Goal: Information Seeking & Learning: Learn about a topic

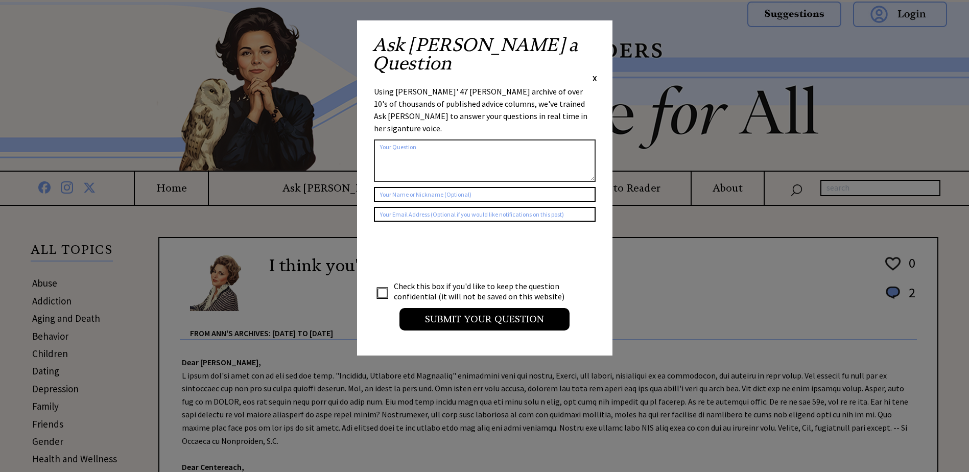
click at [596, 73] on span "X" at bounding box center [594, 78] width 5 height 10
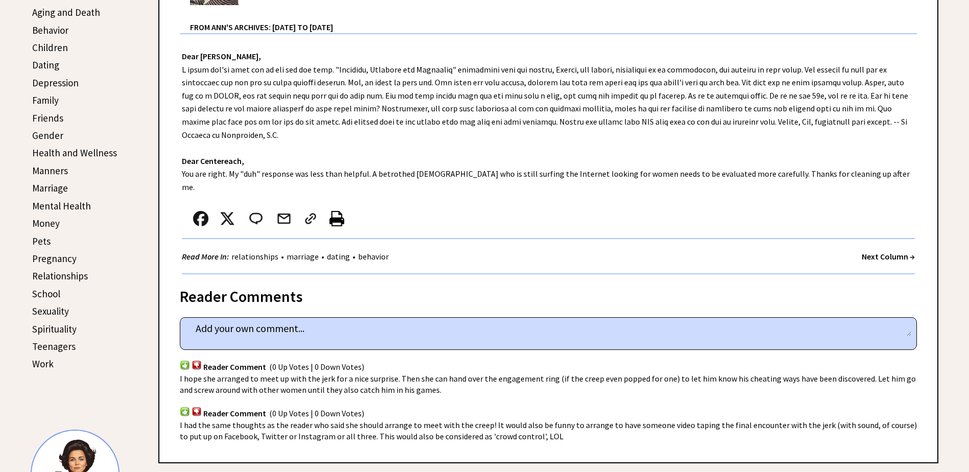
scroll to position [357, 0]
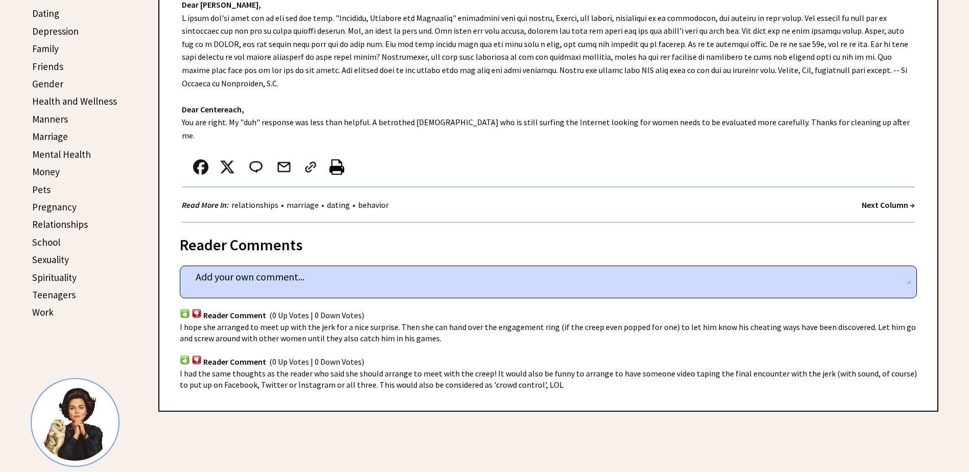
click at [866, 200] on strong "Next Column →" at bounding box center [888, 205] width 53 height 10
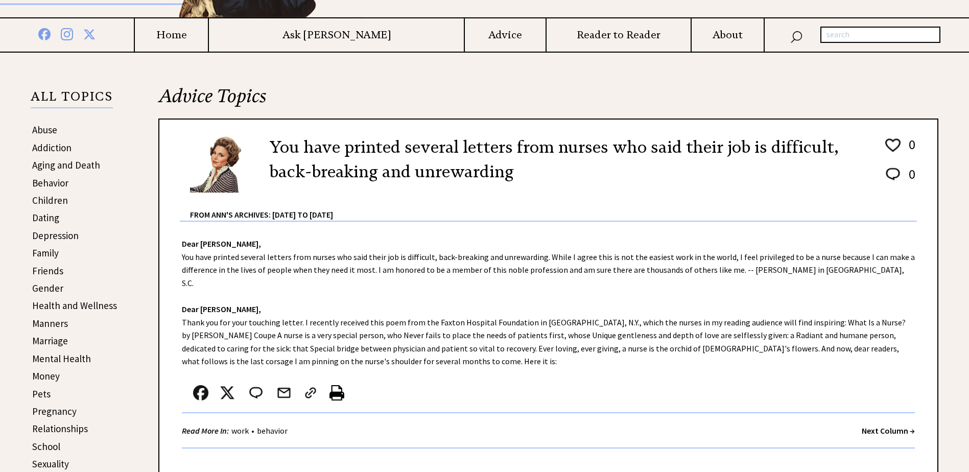
scroll to position [204, 0]
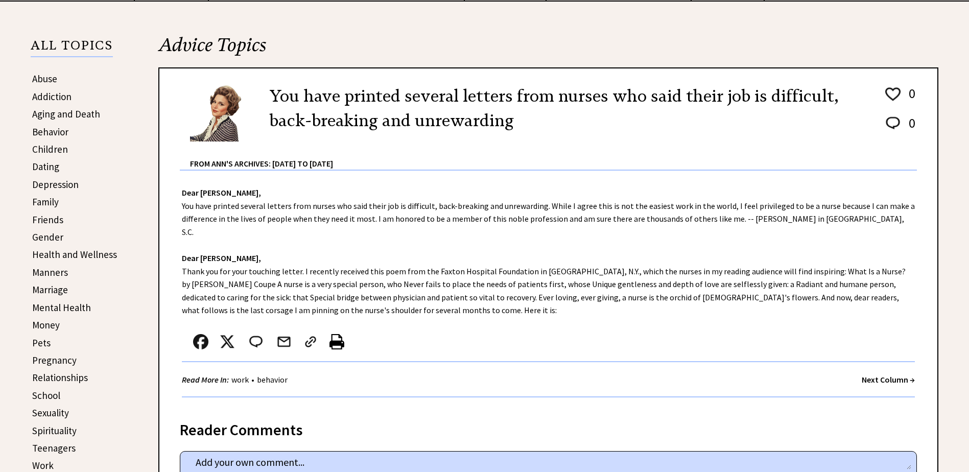
click at [872, 374] on strong "Next Column →" at bounding box center [888, 379] width 53 height 10
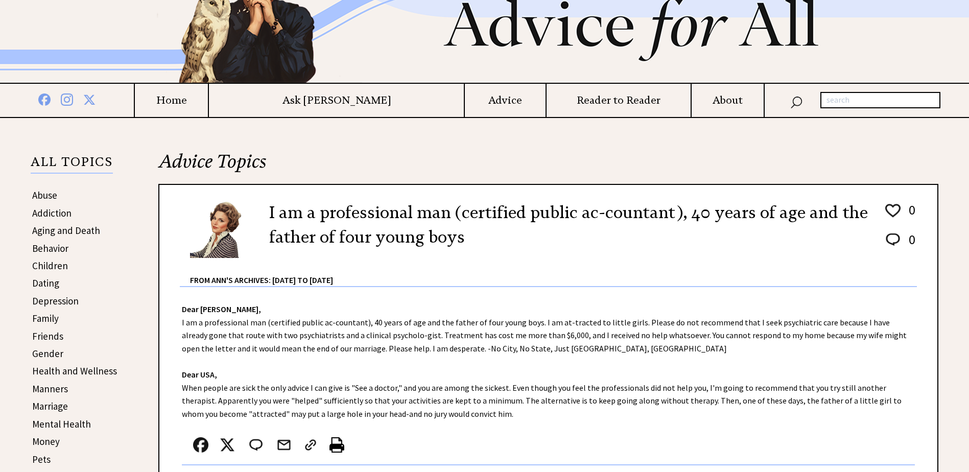
scroll to position [153, 0]
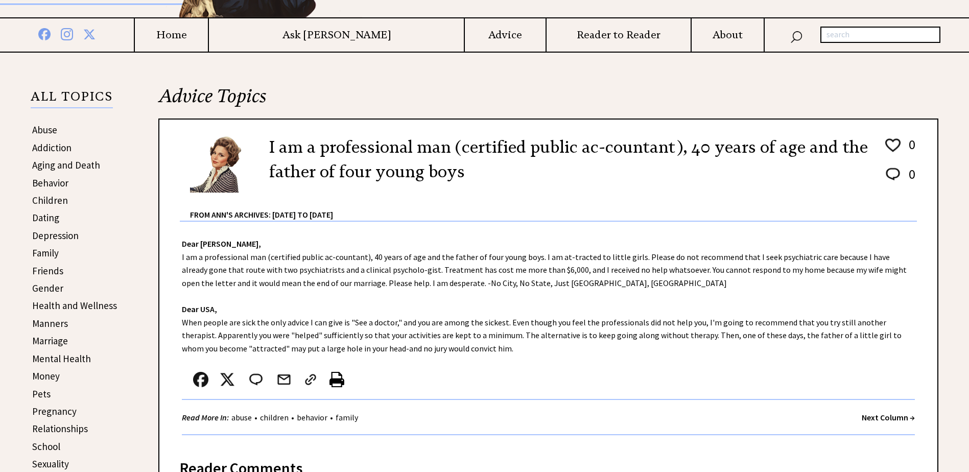
click at [74, 161] on link "Aging and Death" at bounding box center [66, 165] width 68 height 12
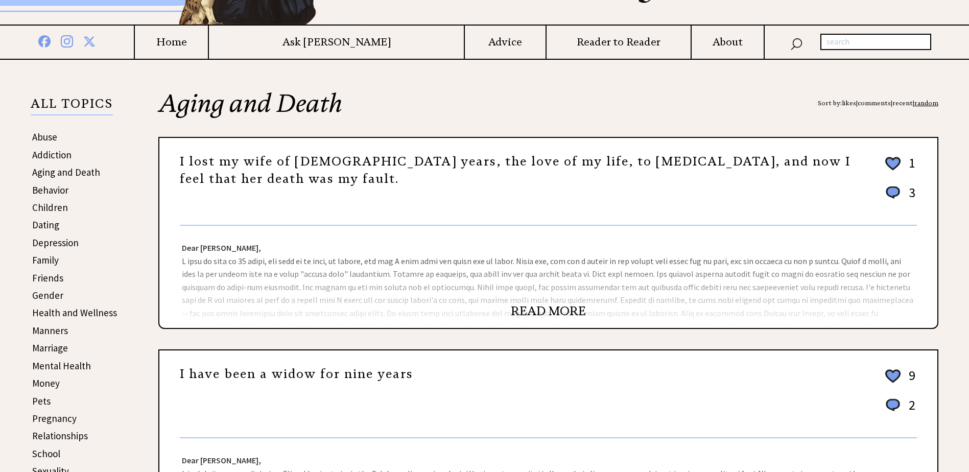
scroll to position [153, 0]
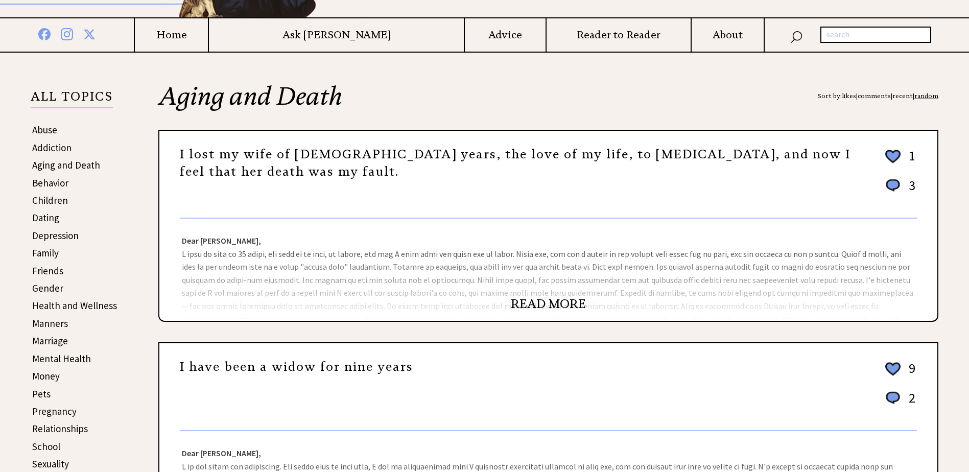
click at [527, 297] on link "READ MORE" at bounding box center [548, 303] width 75 height 15
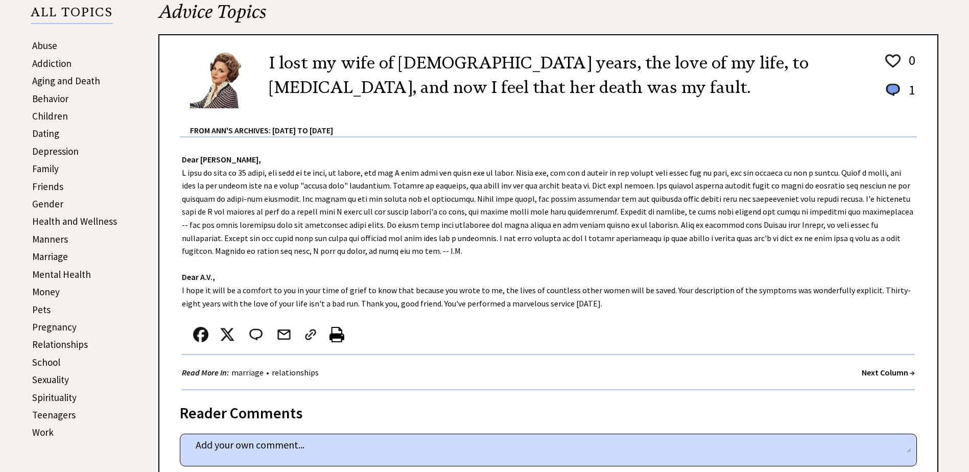
scroll to position [255, 0]
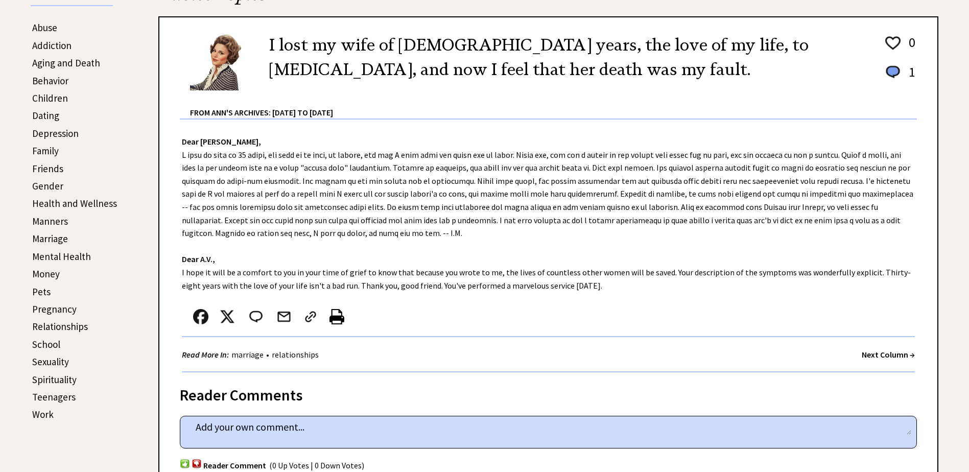
click at [43, 274] on link "Money" at bounding box center [46, 274] width 28 height 12
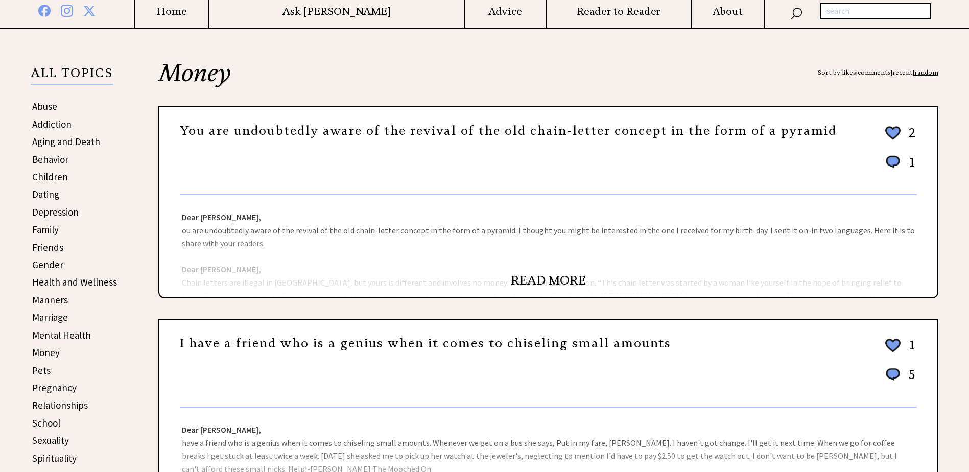
scroll to position [204, 0]
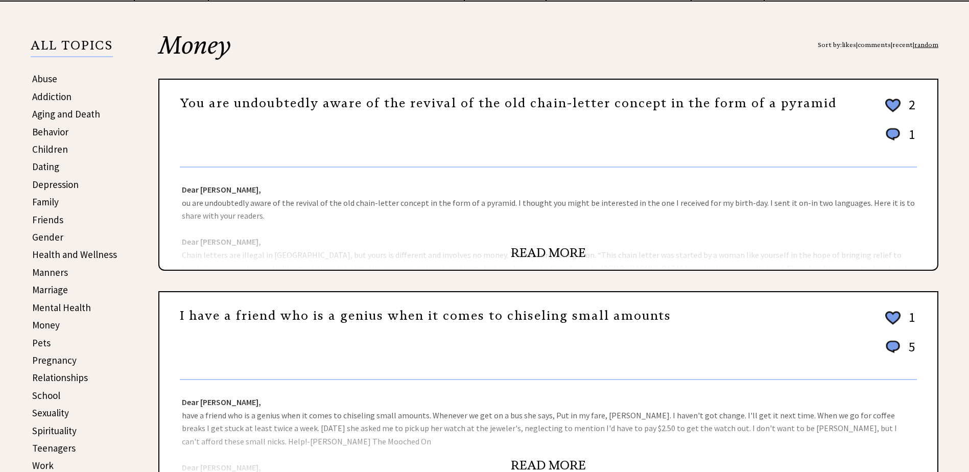
click at [531, 250] on link "READ MORE" at bounding box center [548, 252] width 75 height 15
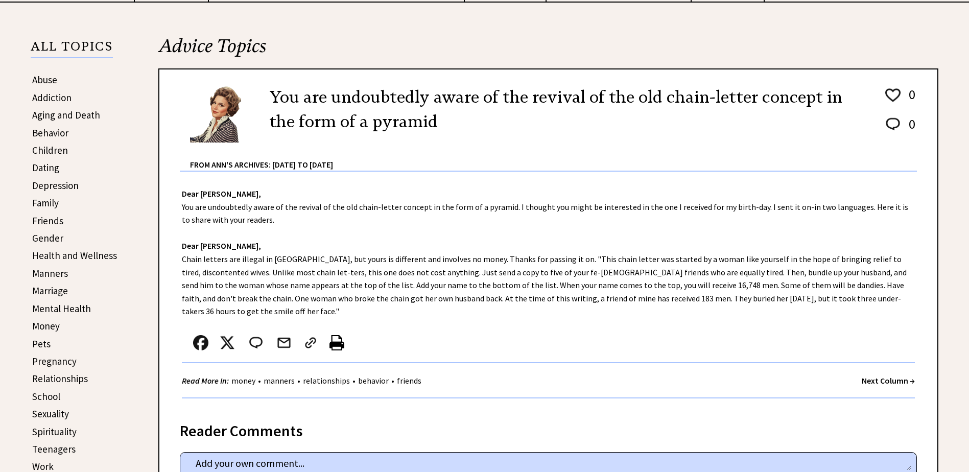
scroll to position [204, 0]
click at [877, 378] on strong "Next Column →" at bounding box center [888, 379] width 53 height 10
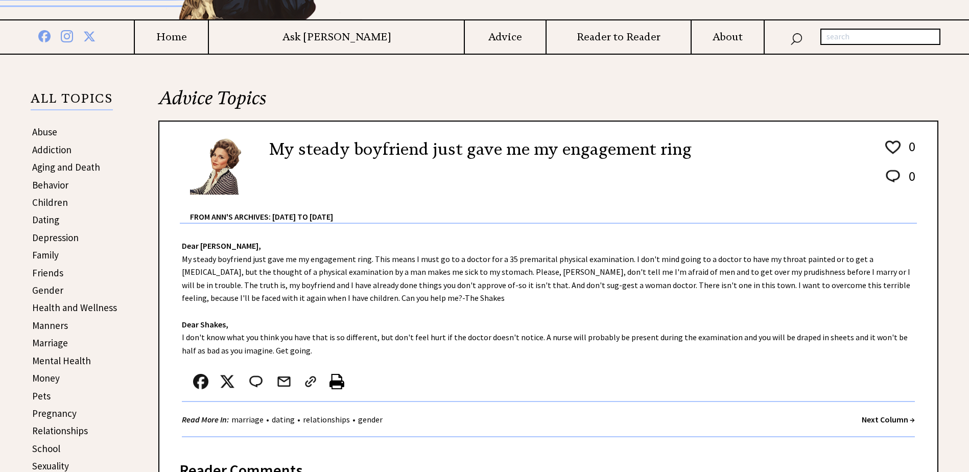
scroll to position [153, 0]
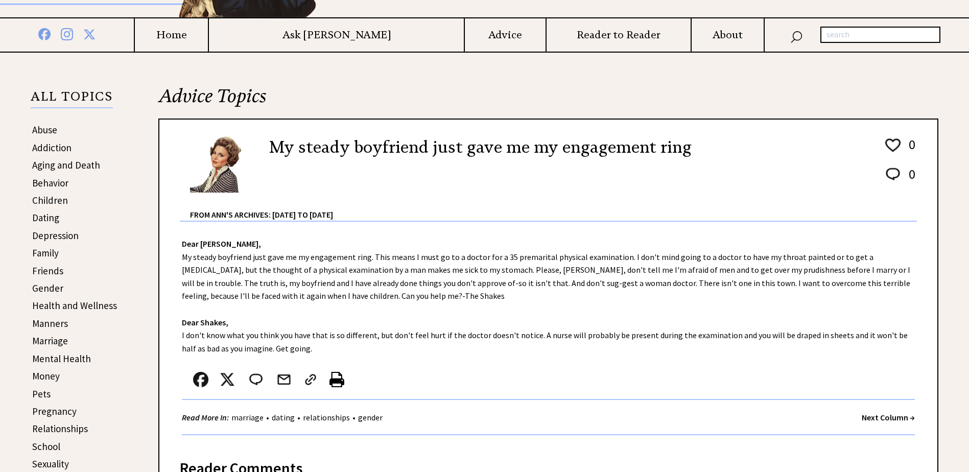
click at [867, 416] on strong "Next Column →" at bounding box center [888, 417] width 53 height 10
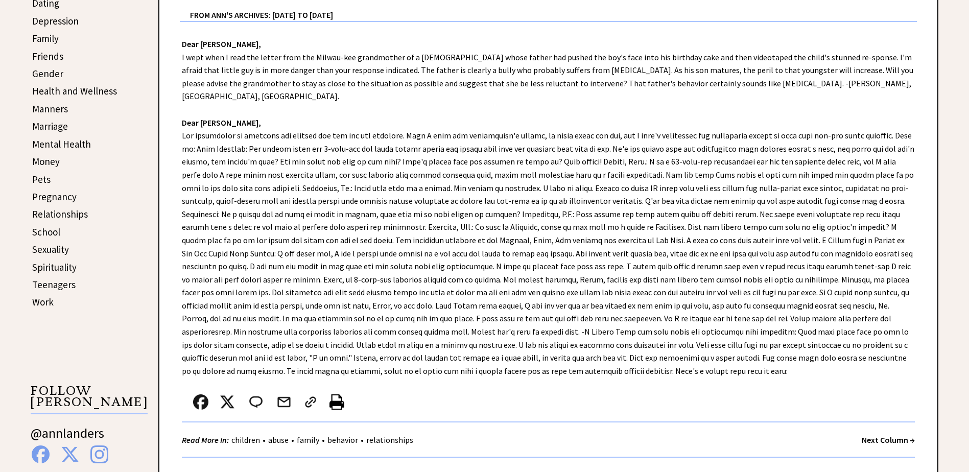
scroll to position [409, 0]
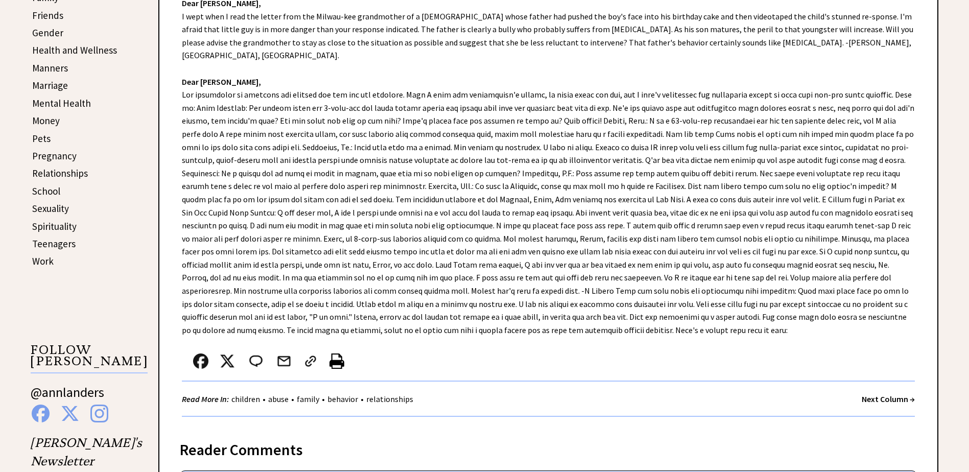
click at [865, 394] on strong "Next Column →" at bounding box center [888, 399] width 53 height 10
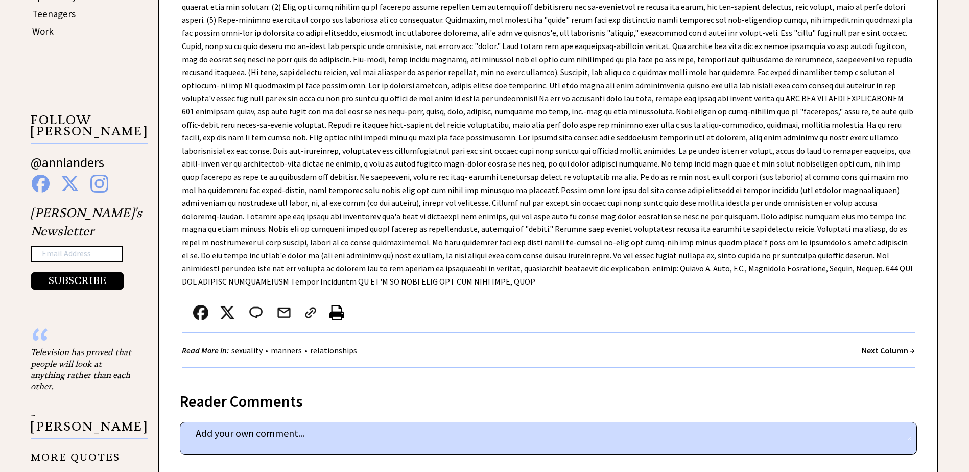
scroll to position [664, 0]
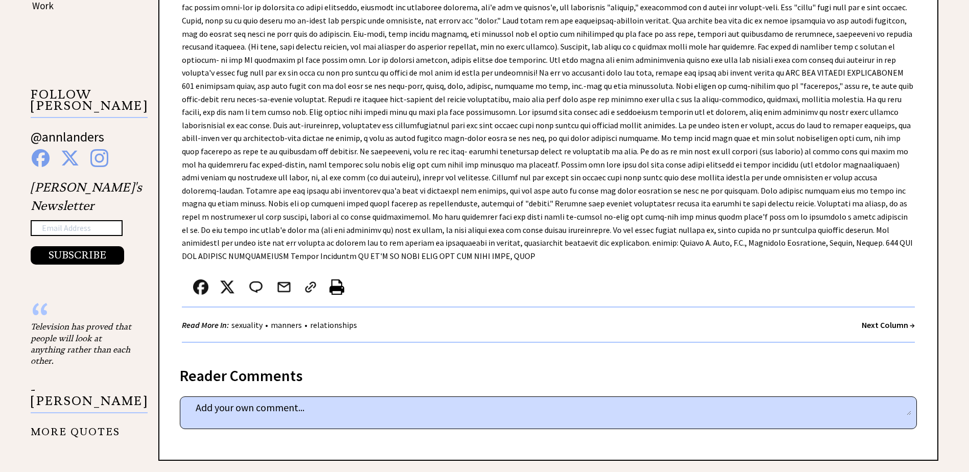
click at [871, 320] on strong "Next Column →" at bounding box center [888, 325] width 53 height 10
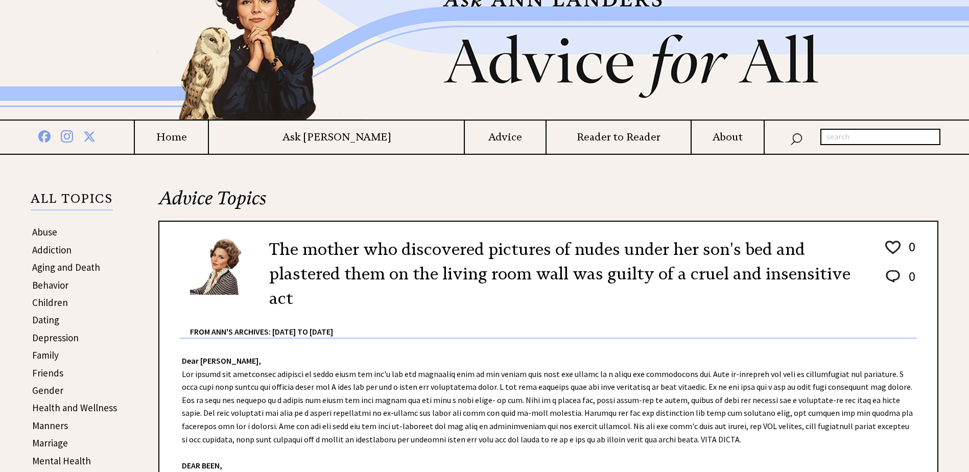
scroll to position [102, 0]
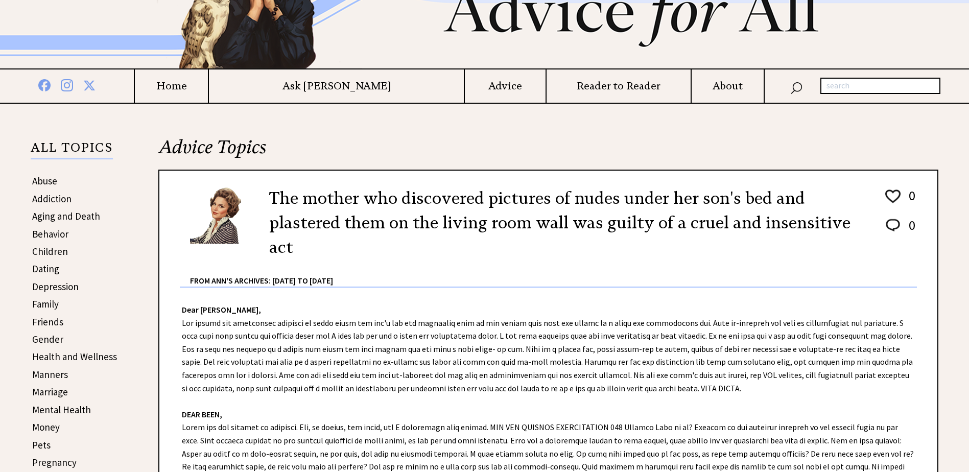
click at [43, 250] on link "Children" at bounding box center [50, 251] width 36 height 12
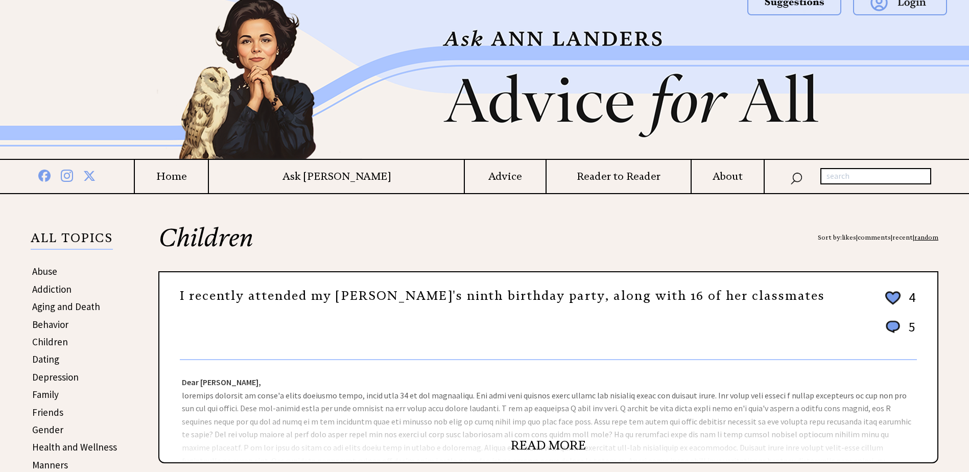
scroll to position [51, 0]
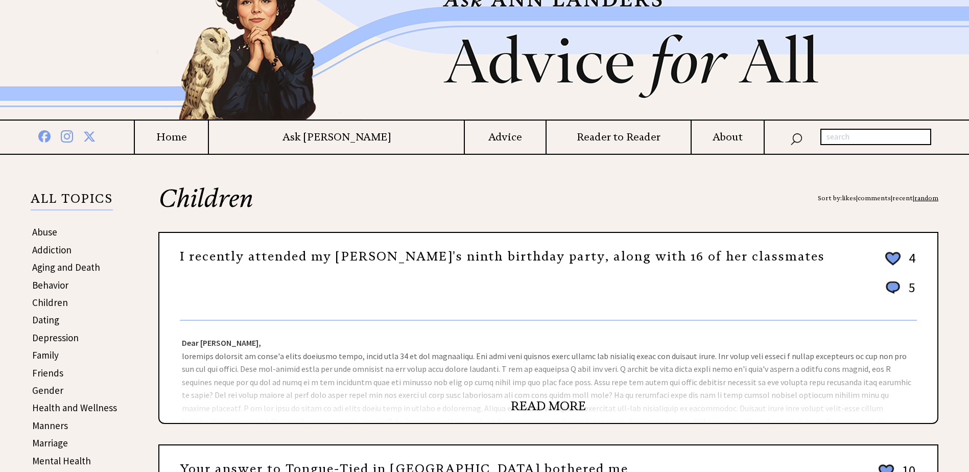
click at [543, 402] on link "READ MORE" at bounding box center [548, 405] width 75 height 15
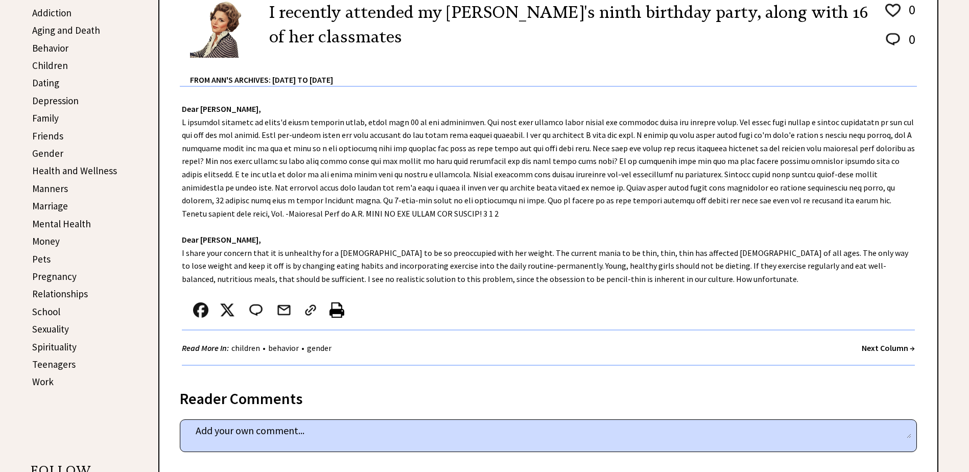
scroll to position [357, 0]
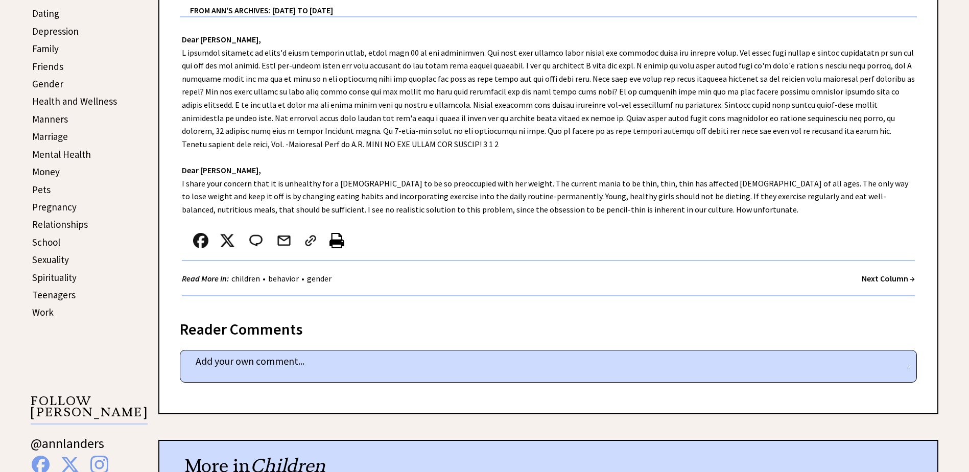
click at [878, 279] on strong "Next Column →" at bounding box center [888, 278] width 53 height 10
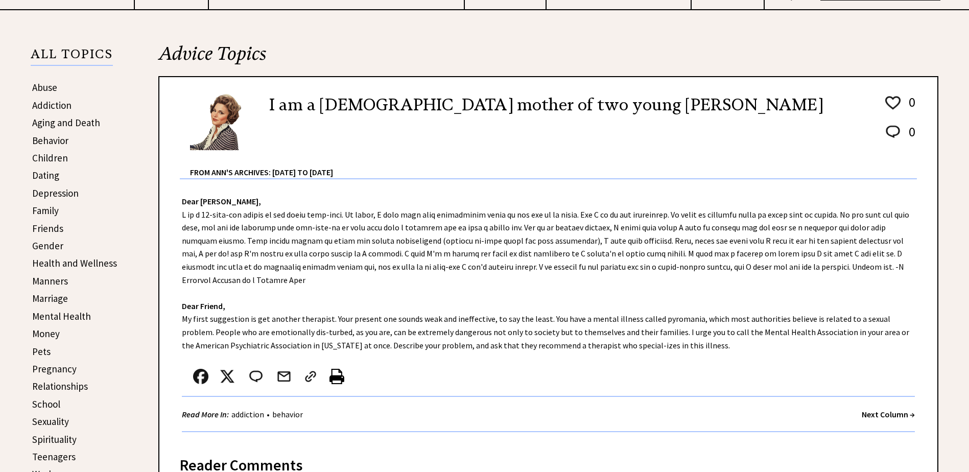
scroll to position [204, 0]
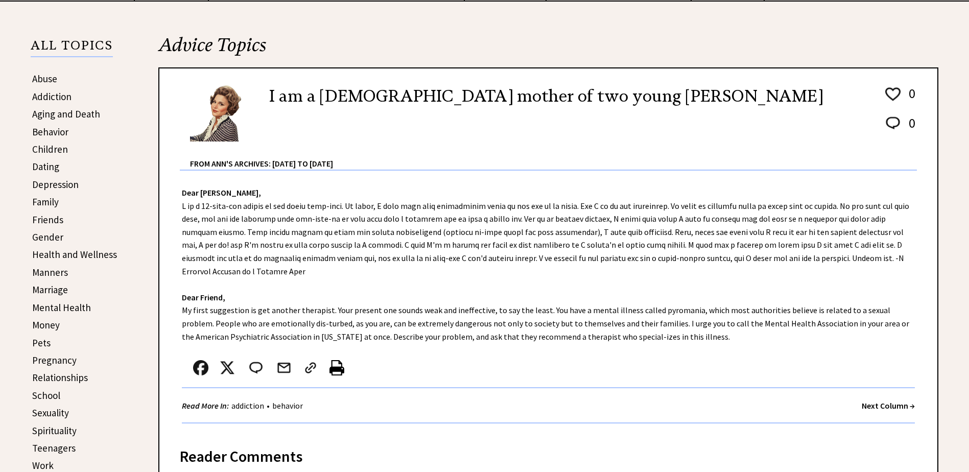
click at [867, 400] on strong "Next Column →" at bounding box center [888, 405] width 53 height 10
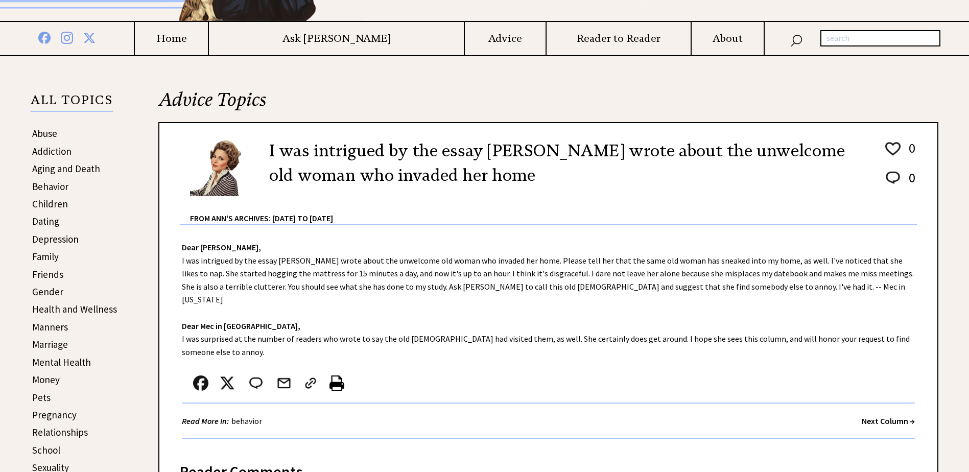
scroll to position [153, 0]
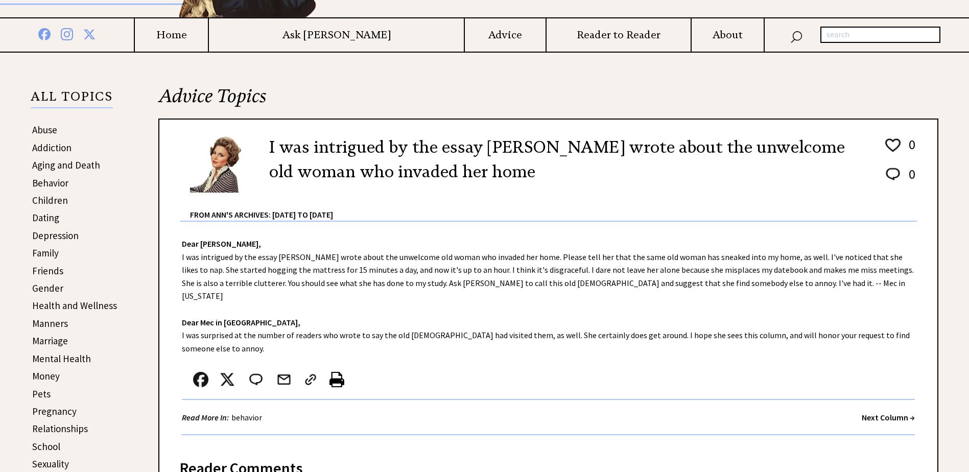
click at [873, 412] on strong "Next Column →" at bounding box center [888, 417] width 53 height 10
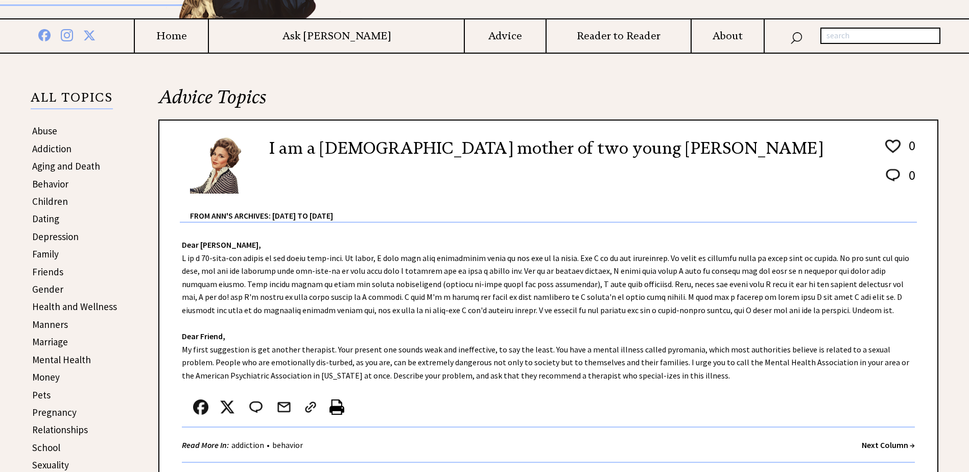
scroll to position [153, 0]
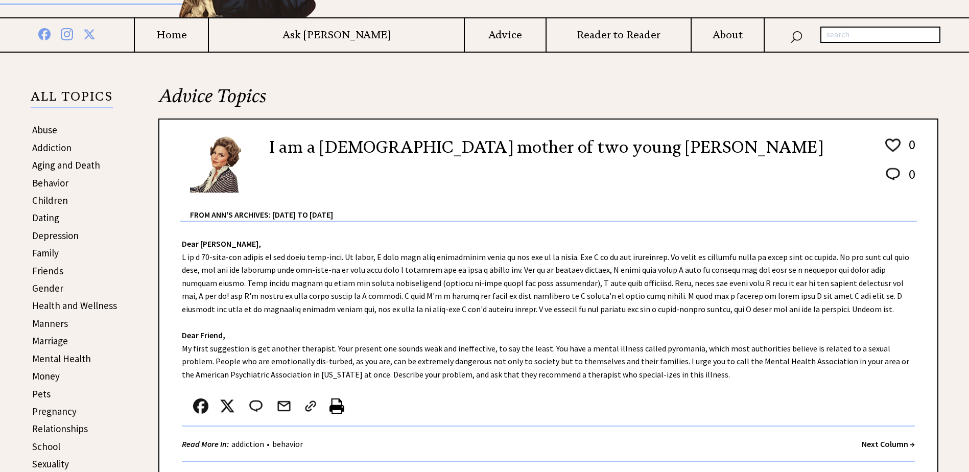
click at [875, 444] on strong "Next Column →" at bounding box center [888, 444] width 53 height 10
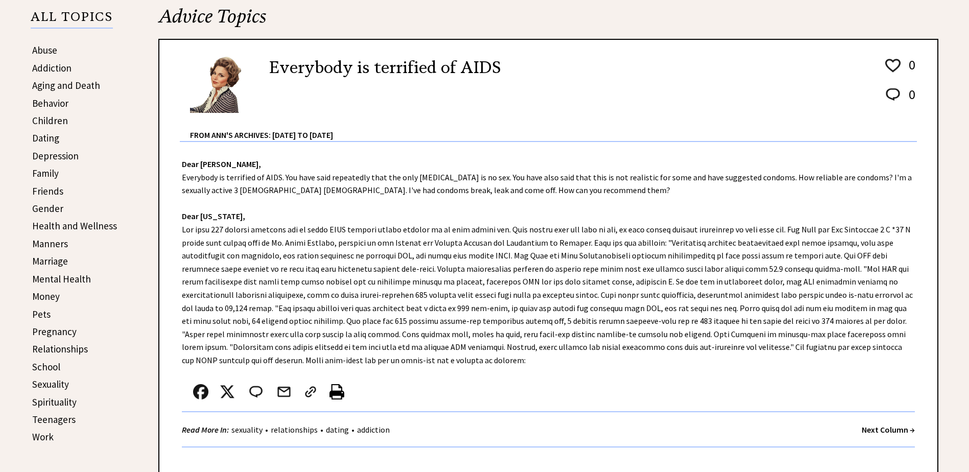
scroll to position [255, 0]
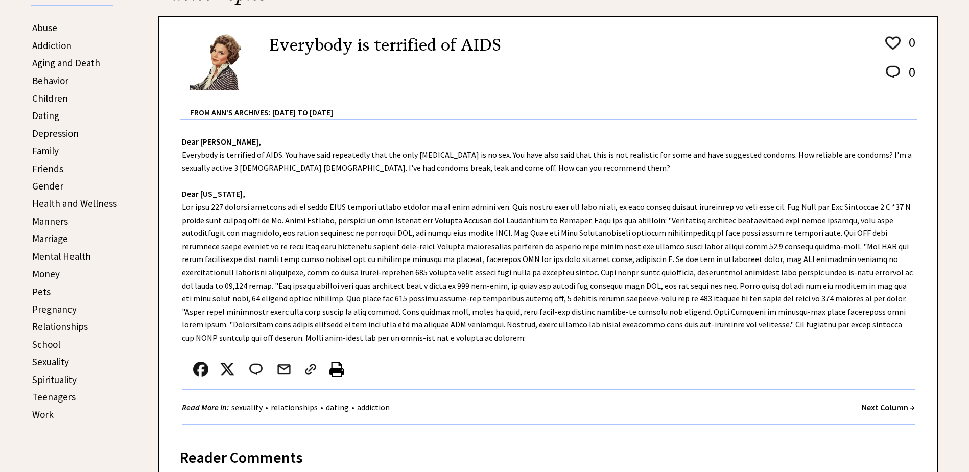
click at [871, 406] on strong "Next Column →" at bounding box center [888, 407] width 53 height 10
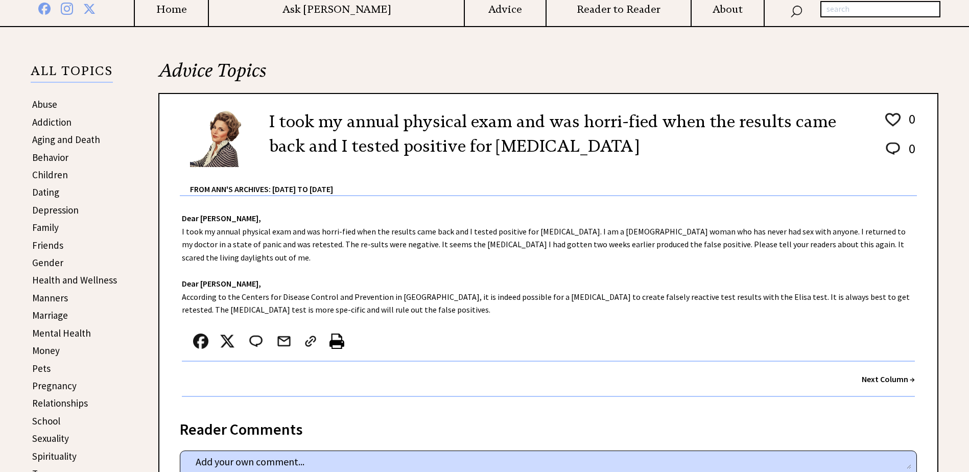
scroll to position [204, 0]
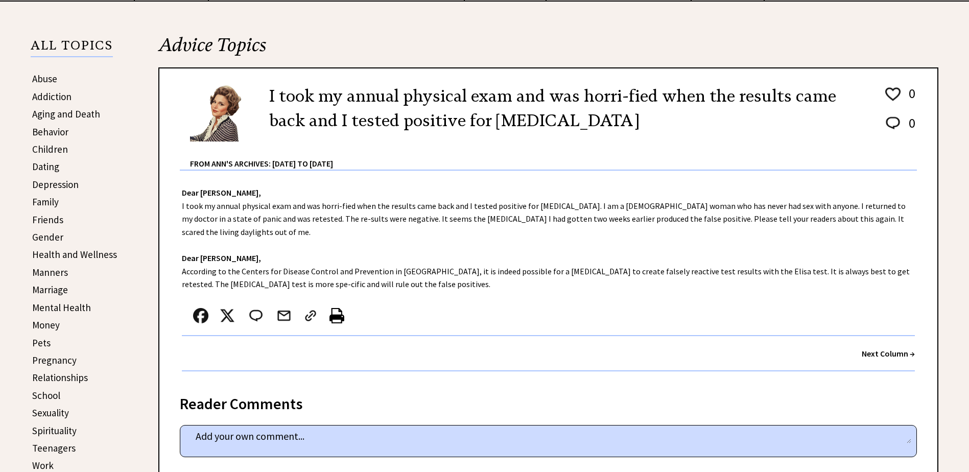
click at [872, 348] on strong "Next Column →" at bounding box center [888, 353] width 53 height 10
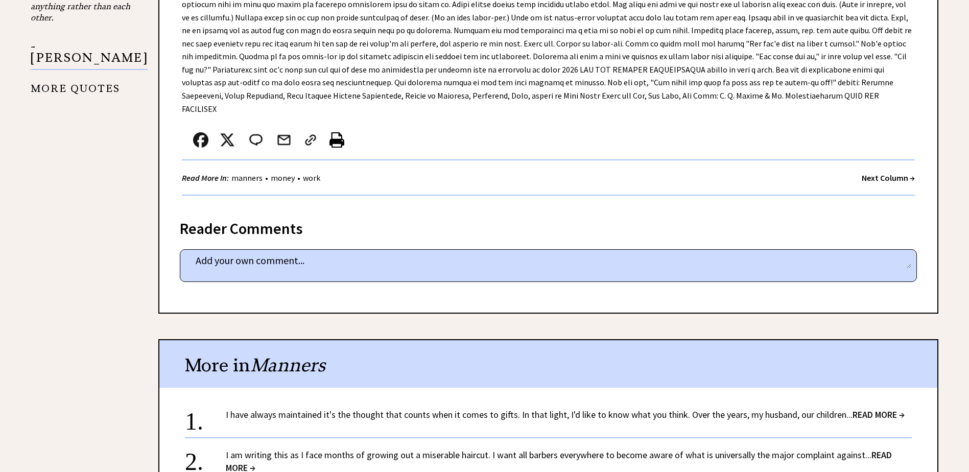
scroll to position [1021, 0]
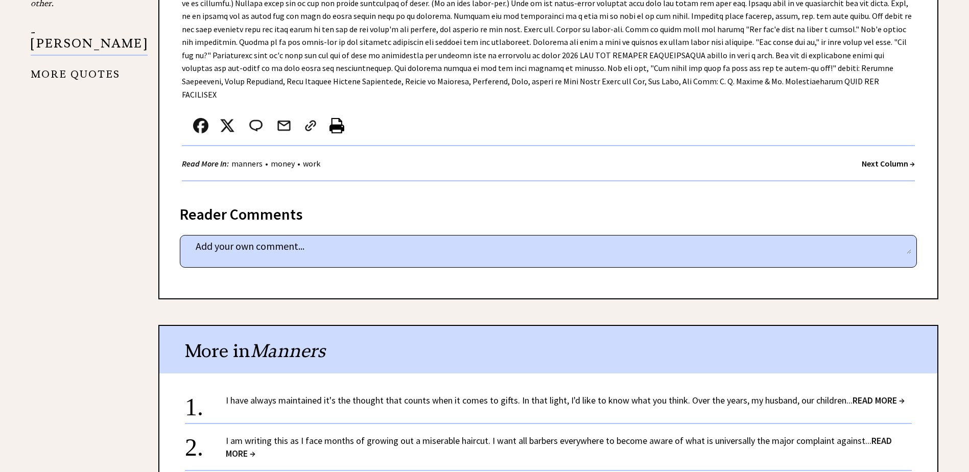
click at [868, 158] on strong "Next Column →" at bounding box center [888, 163] width 53 height 10
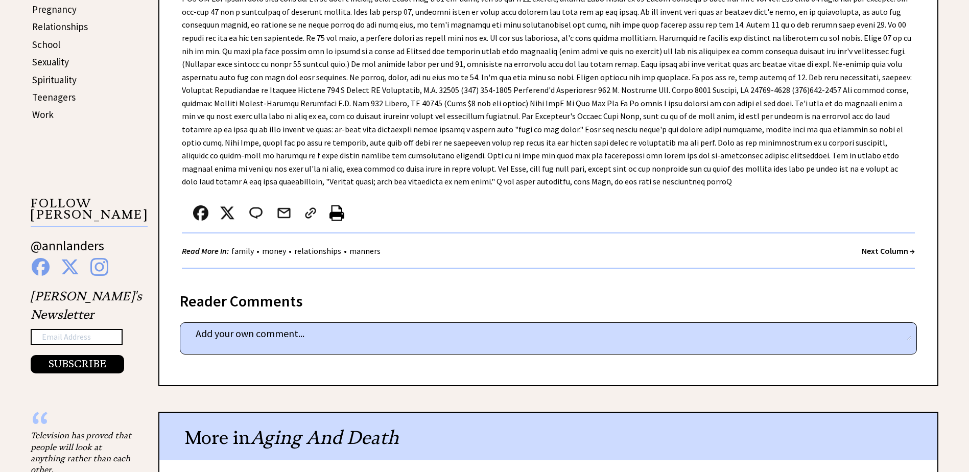
scroll to position [562, 0]
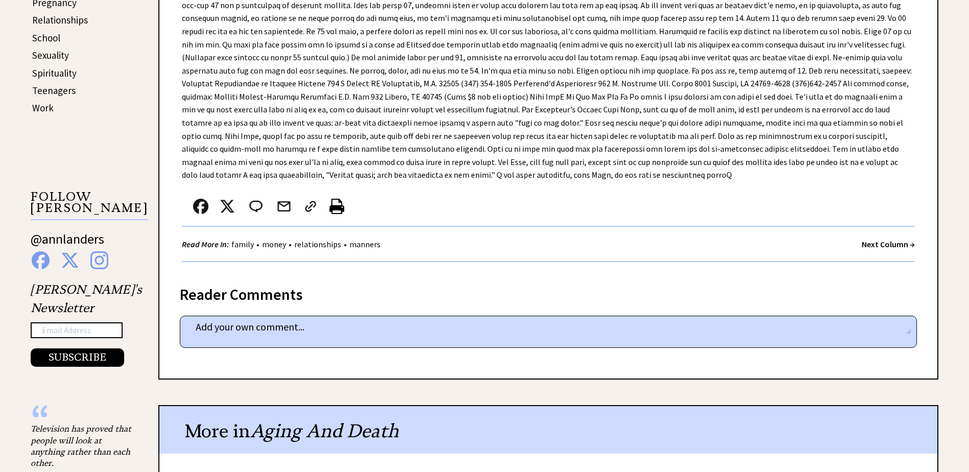
click at [867, 243] on strong "Next Column →" at bounding box center [888, 244] width 53 height 10
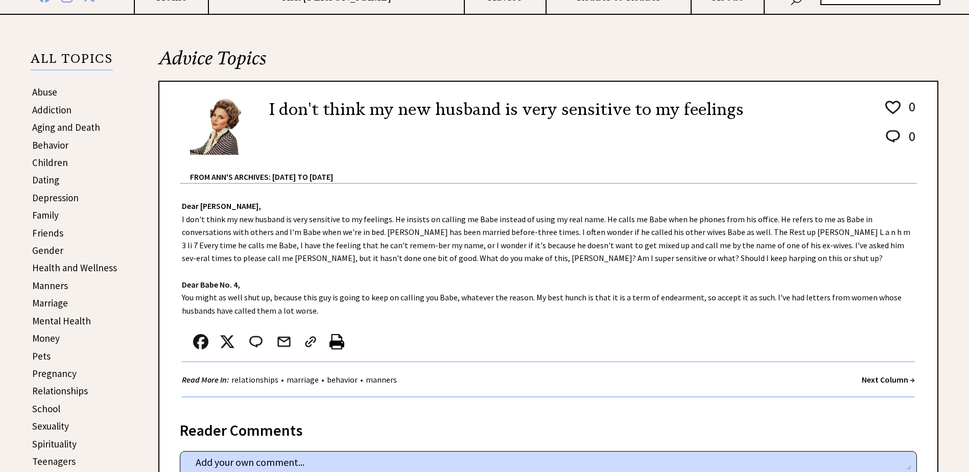
scroll to position [204, 0]
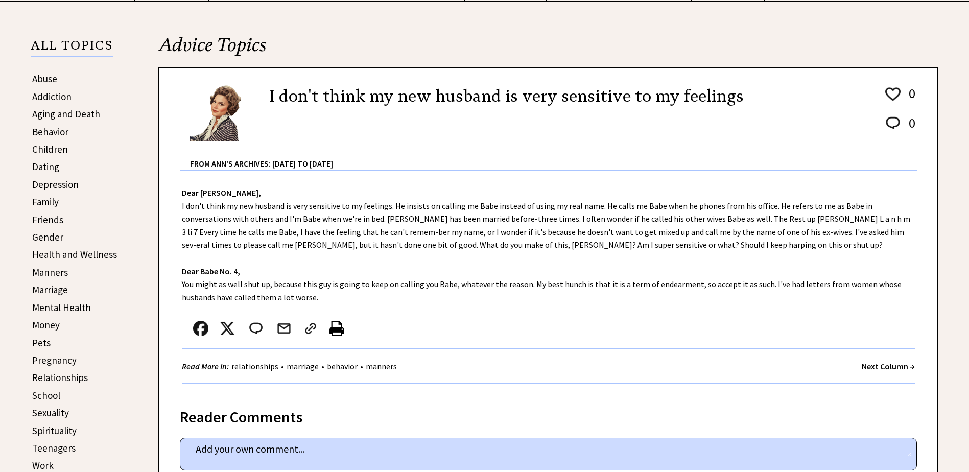
click at [868, 364] on strong "Next Column →" at bounding box center [888, 366] width 53 height 10
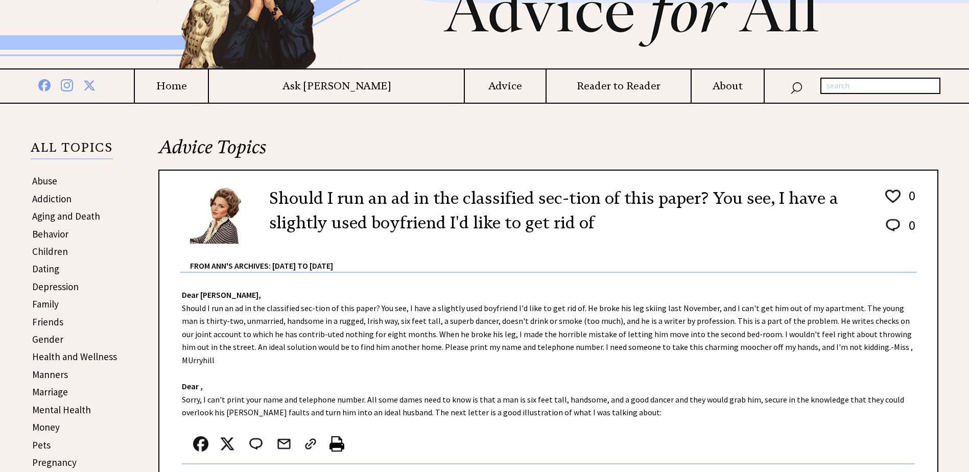
scroll to position [153, 0]
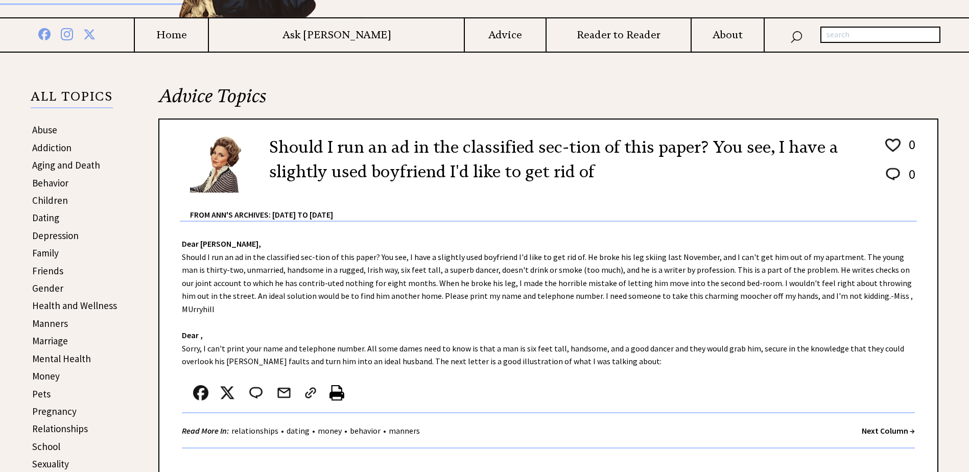
click at [872, 425] on strong "Next Column →" at bounding box center [888, 430] width 53 height 10
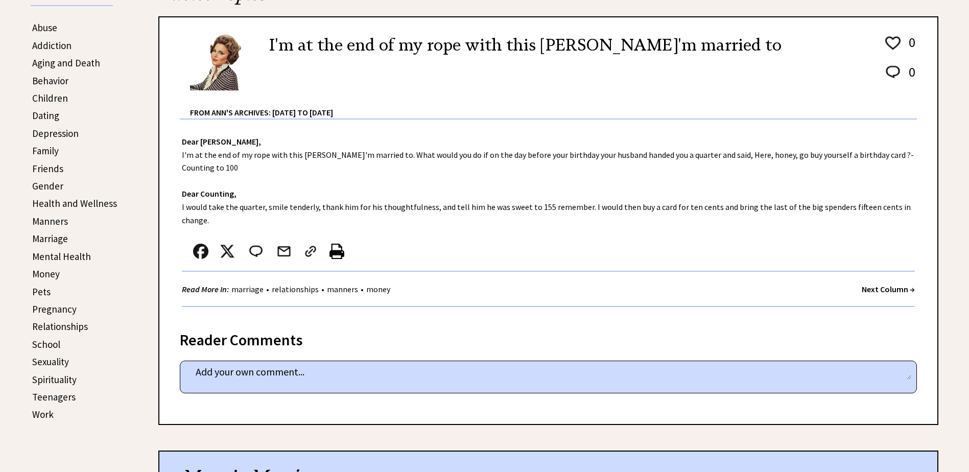
scroll to position [204, 0]
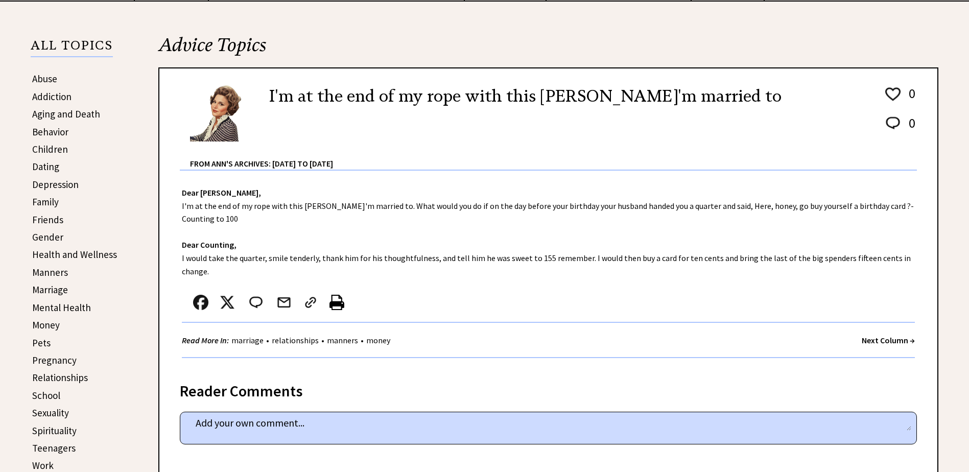
click at [882, 335] on strong "Next Column →" at bounding box center [888, 340] width 53 height 10
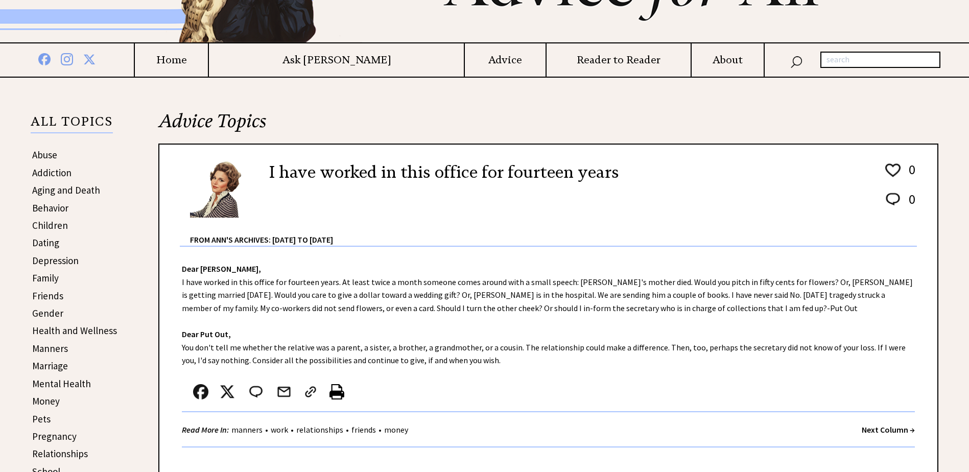
scroll to position [153, 0]
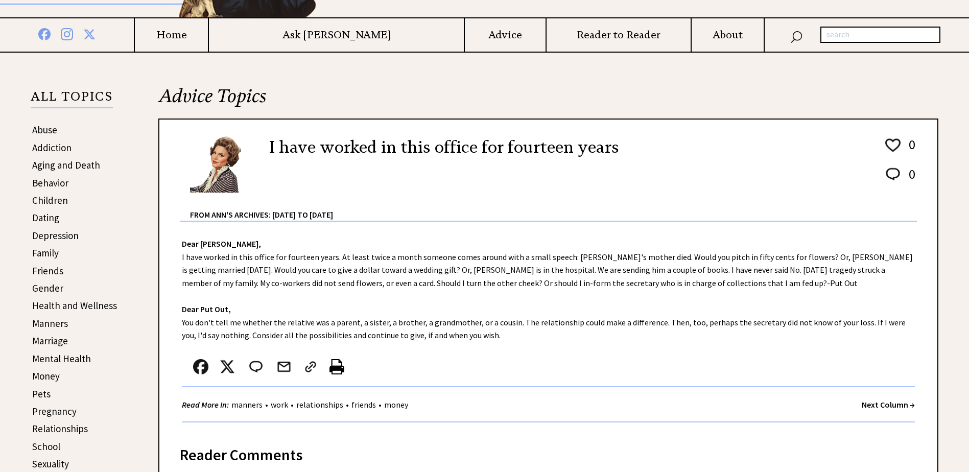
click at [882, 406] on strong "Next Column →" at bounding box center [888, 404] width 53 height 10
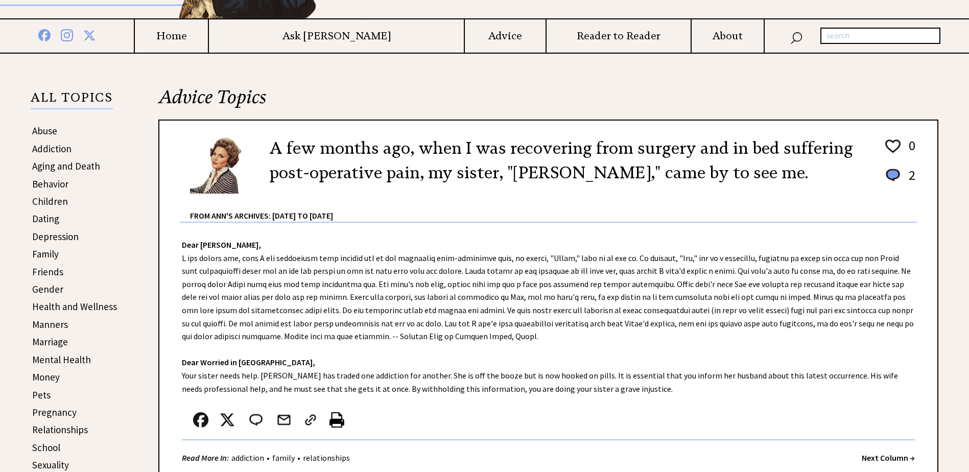
scroll to position [153, 0]
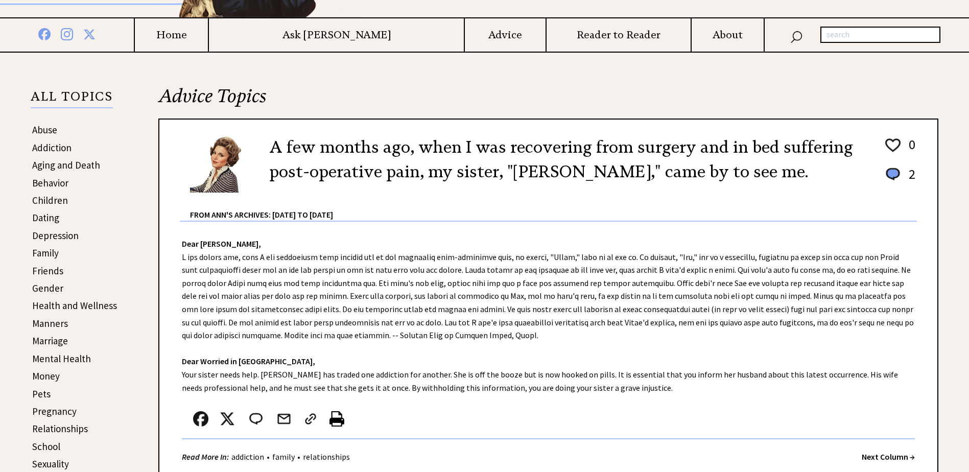
click at [872, 457] on strong "Next Column →" at bounding box center [888, 456] width 53 height 10
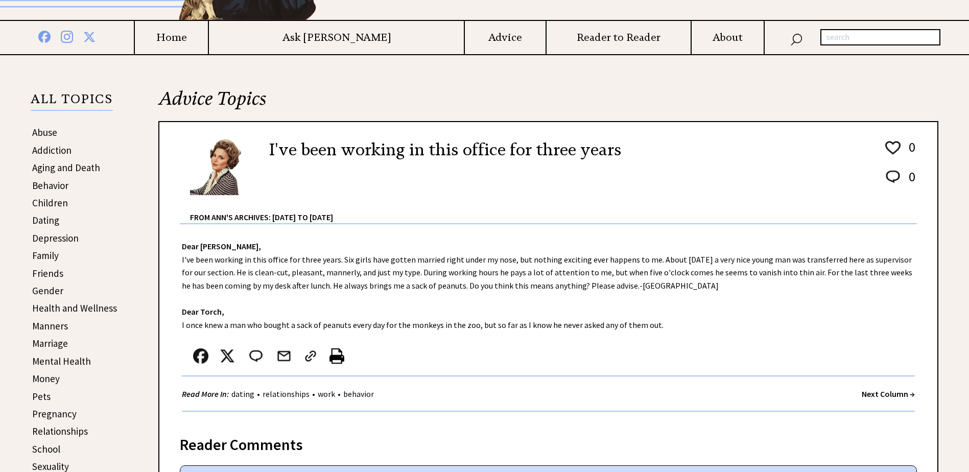
scroll to position [153, 0]
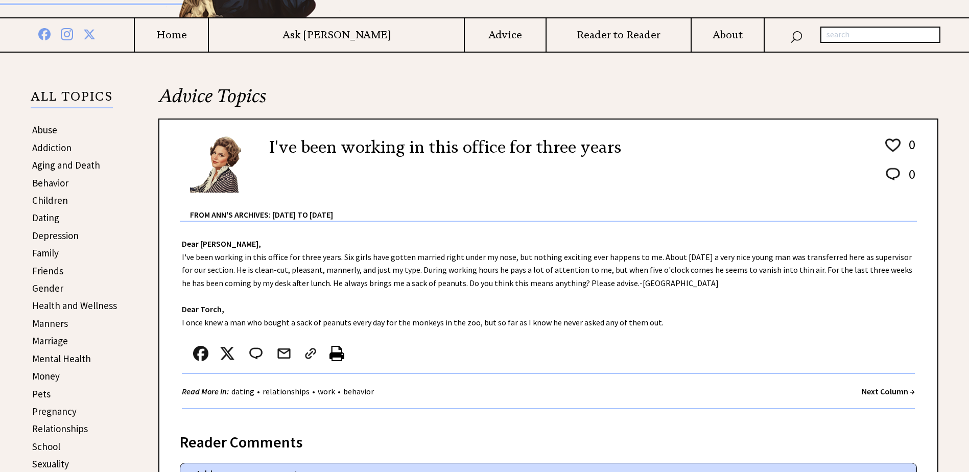
click at [874, 391] on strong "Next Column →" at bounding box center [888, 391] width 53 height 10
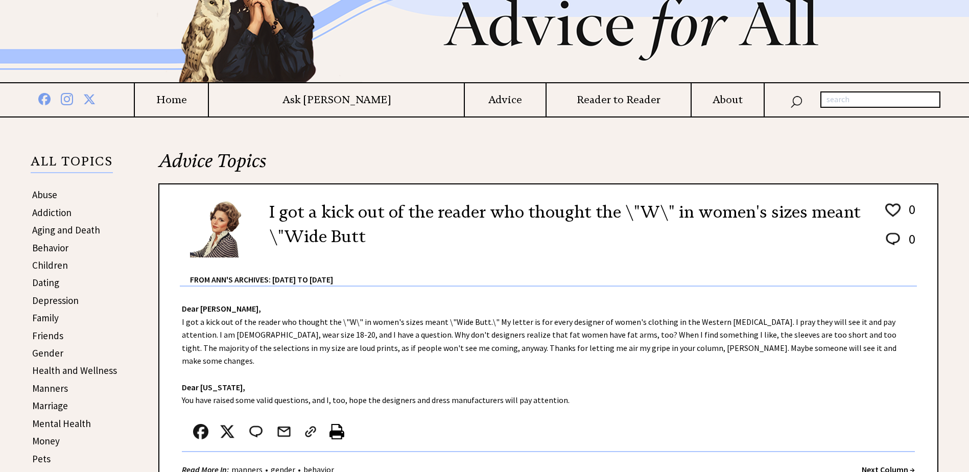
scroll to position [102, 0]
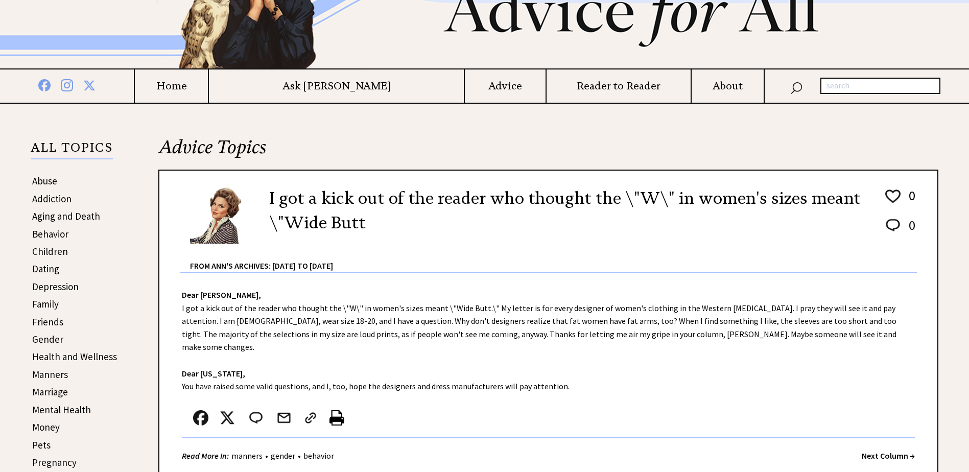
click at [879, 450] on strong "Next Column →" at bounding box center [888, 455] width 53 height 10
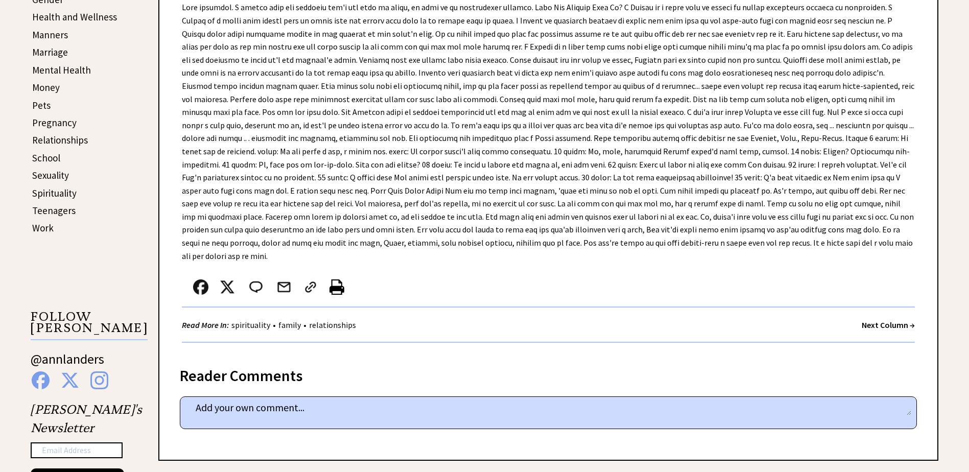
scroll to position [460, 0]
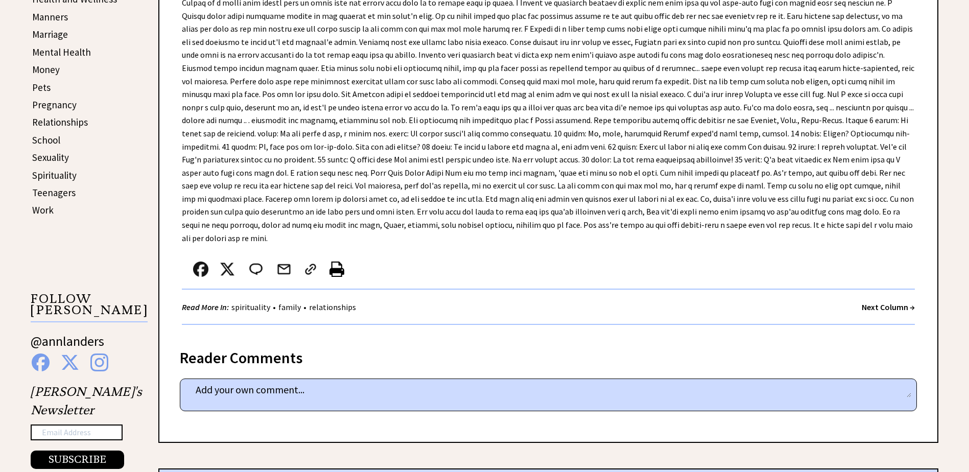
click at [873, 302] on strong "Next Column →" at bounding box center [888, 307] width 53 height 10
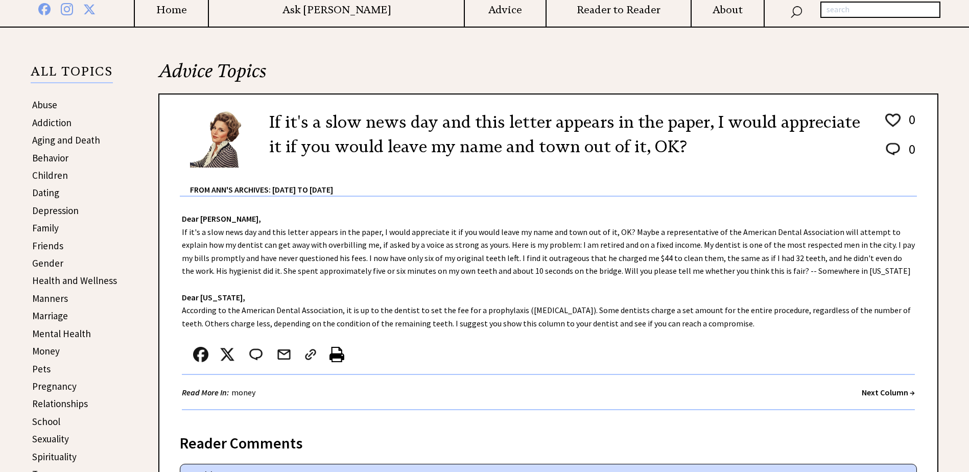
scroll to position [153, 0]
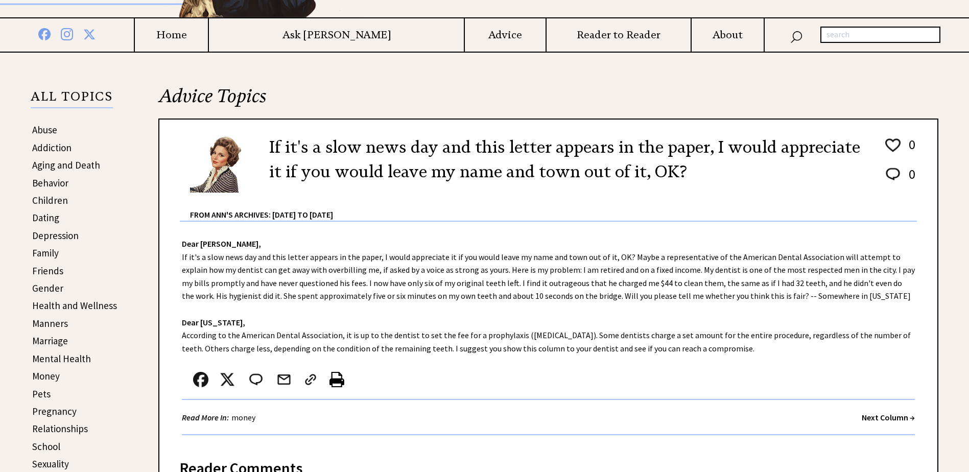
click at [868, 416] on strong "Next Column →" at bounding box center [888, 417] width 53 height 10
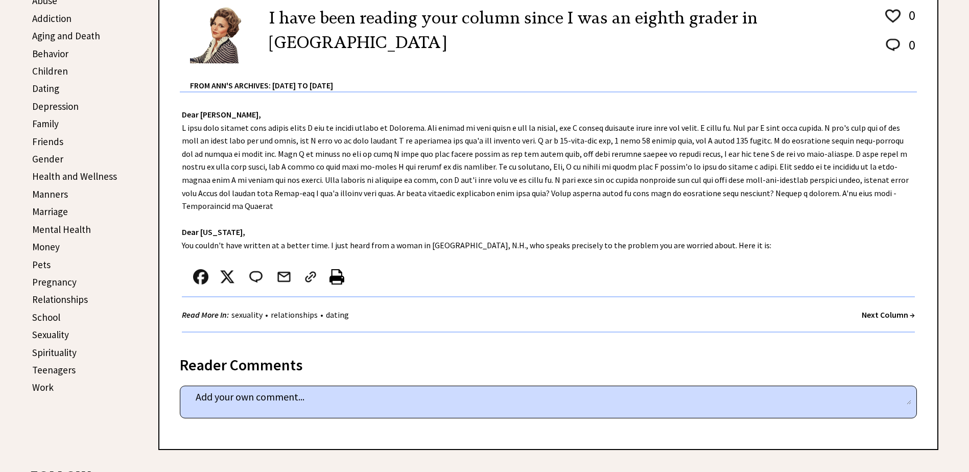
scroll to position [306, 0]
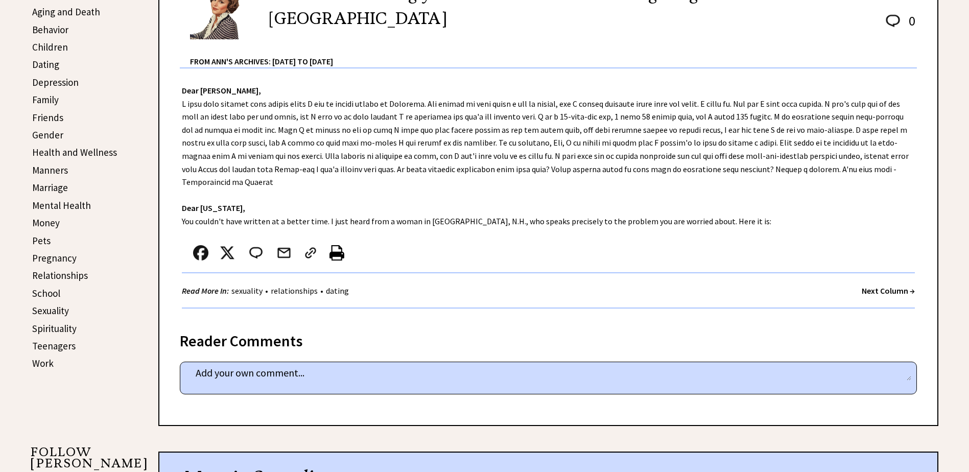
click at [862, 292] on strong "Next Column →" at bounding box center [888, 290] width 53 height 10
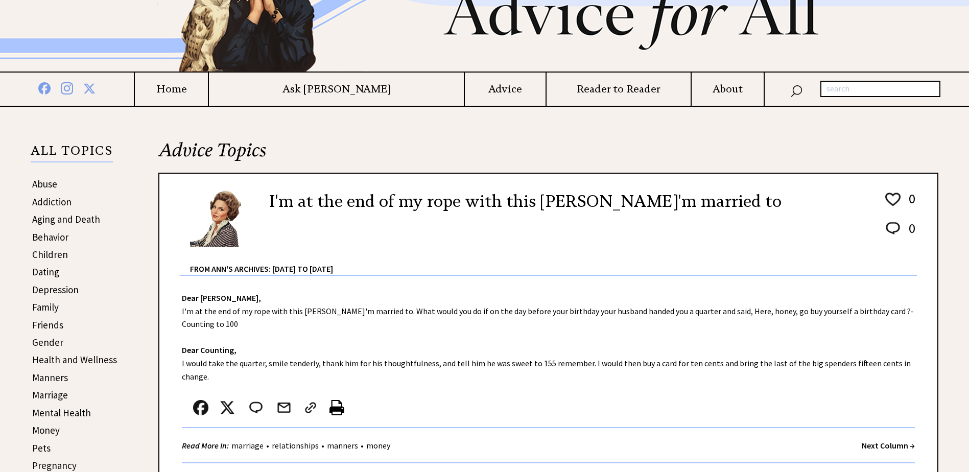
scroll to position [102, 0]
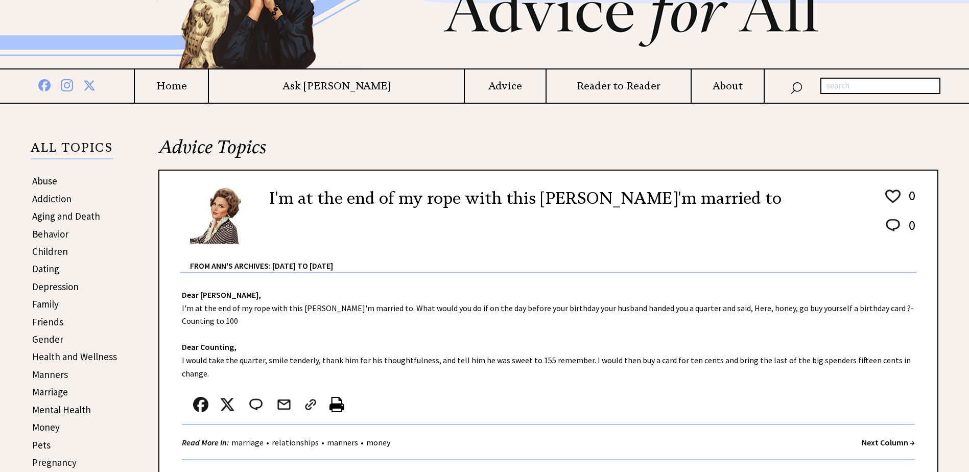
click at [45, 251] on link "Children" at bounding box center [50, 251] width 36 height 12
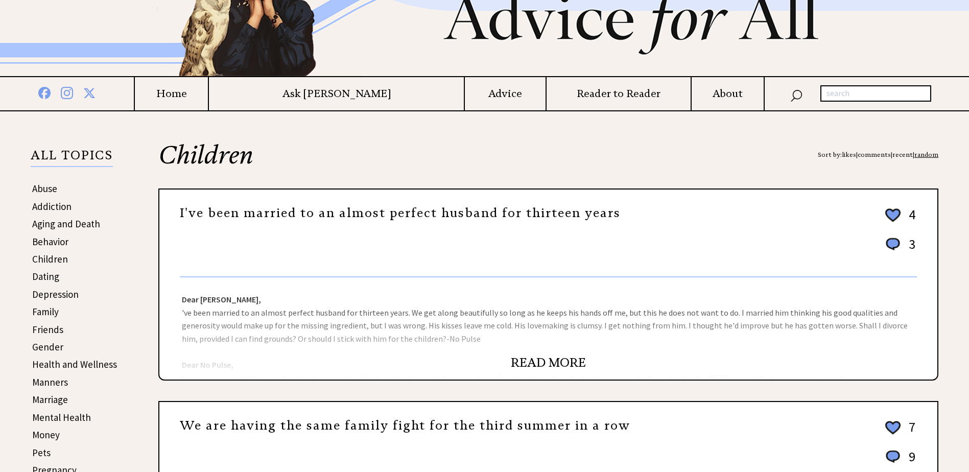
scroll to position [102, 0]
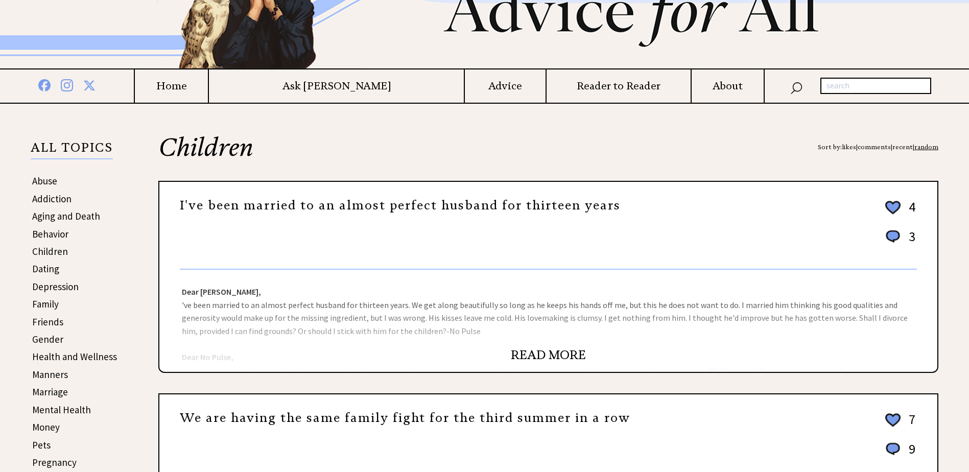
click at [540, 350] on link "READ MORE" at bounding box center [548, 354] width 75 height 15
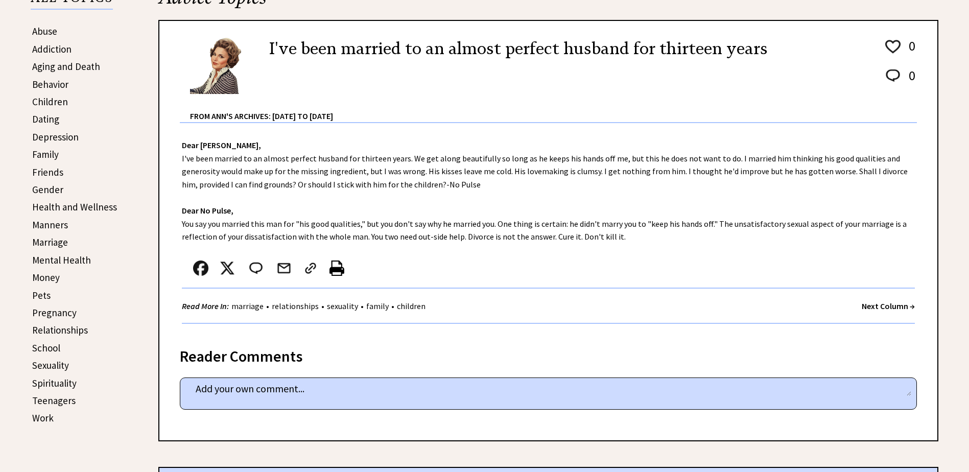
scroll to position [255, 0]
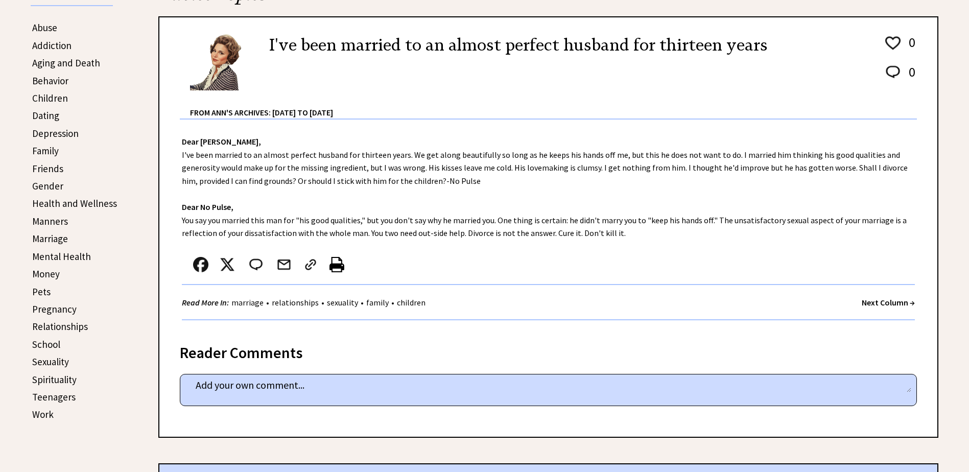
click at [870, 302] on strong "Next Column →" at bounding box center [888, 302] width 53 height 10
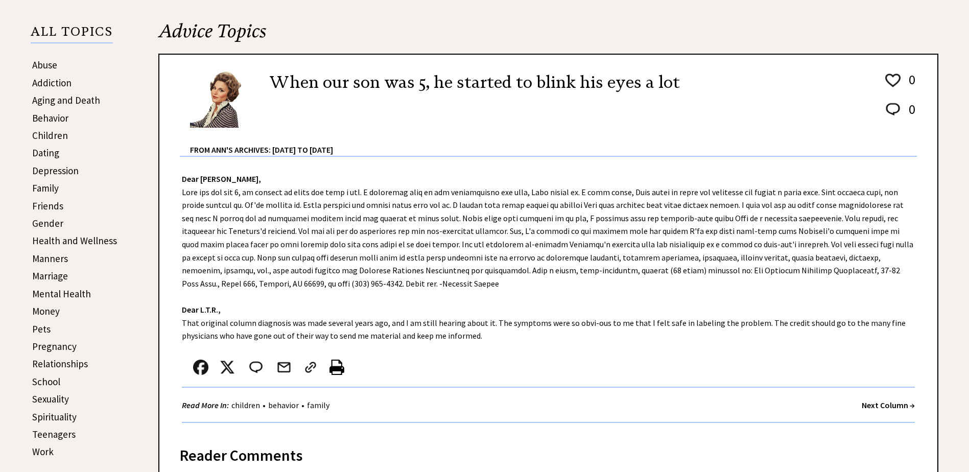
scroll to position [255, 0]
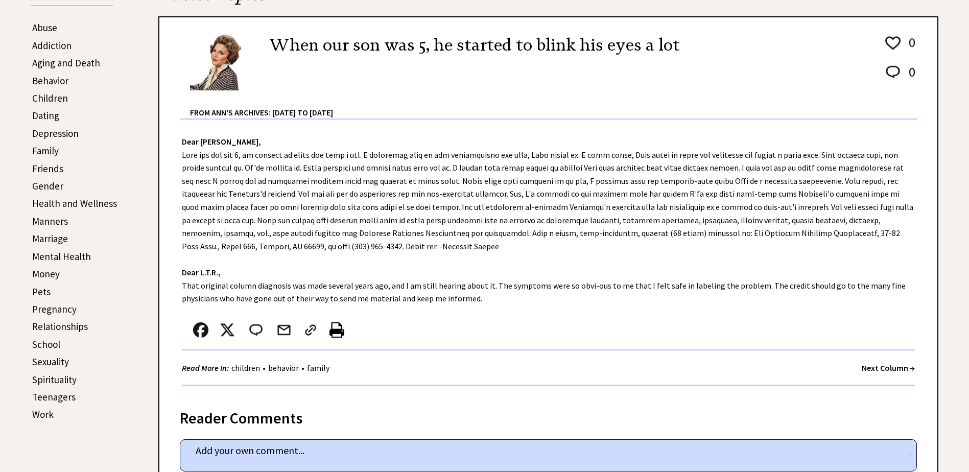
click at [878, 368] on strong "Next Column →" at bounding box center [888, 368] width 53 height 10
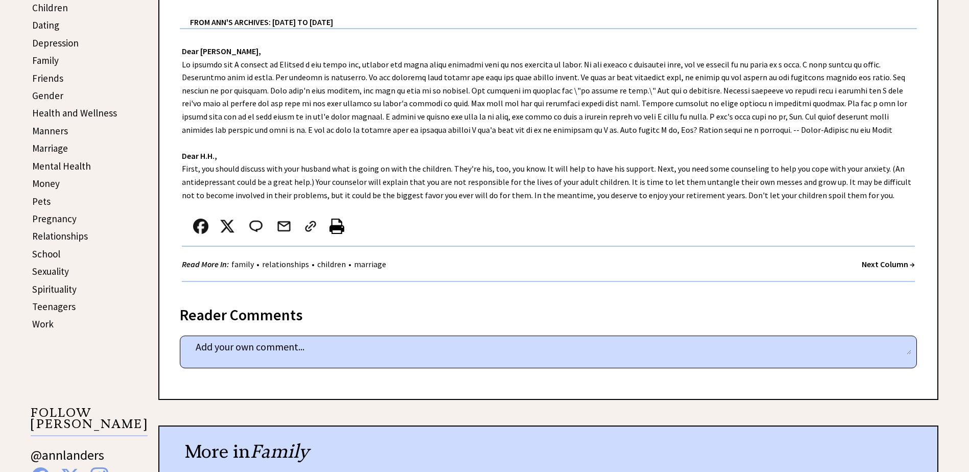
scroll to position [357, 0]
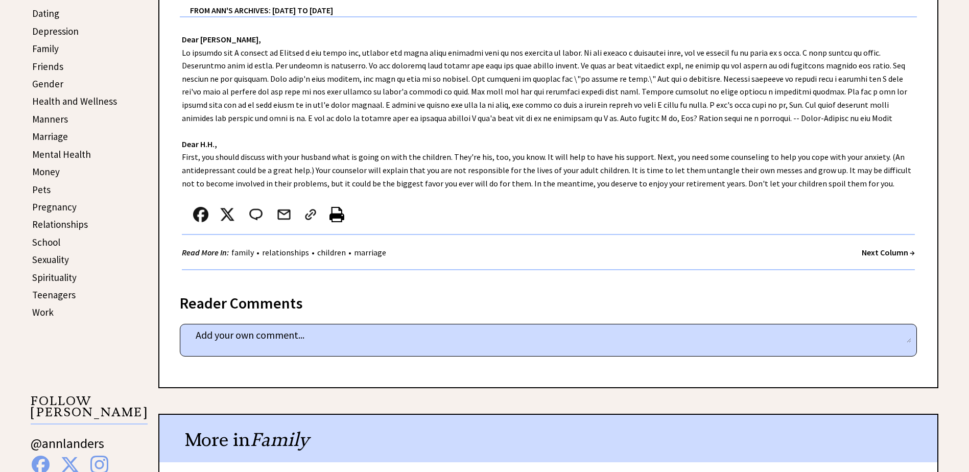
click at [872, 252] on strong "Next Column →" at bounding box center [888, 252] width 53 height 10
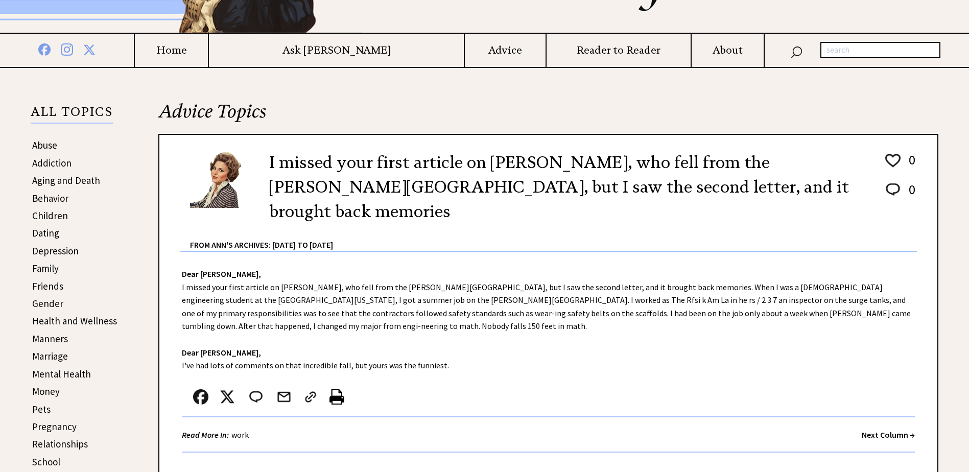
scroll to position [204, 0]
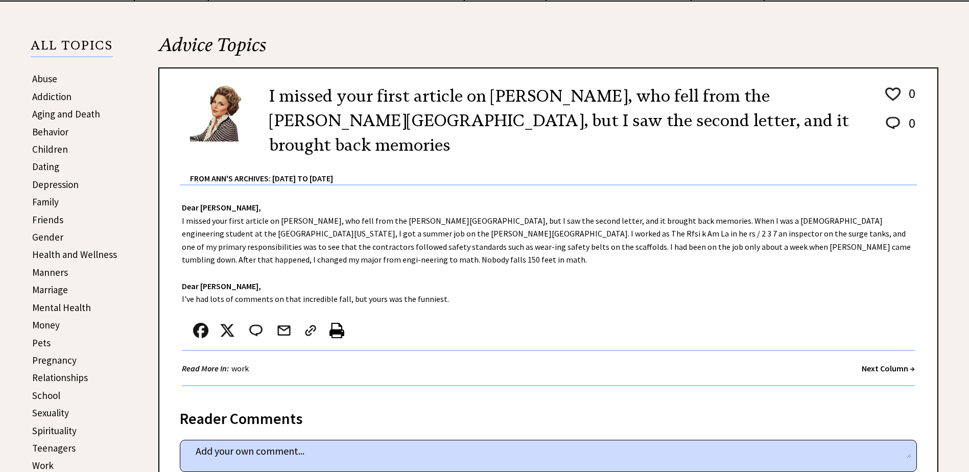
click at [867, 363] on strong "Next Column →" at bounding box center [888, 368] width 53 height 10
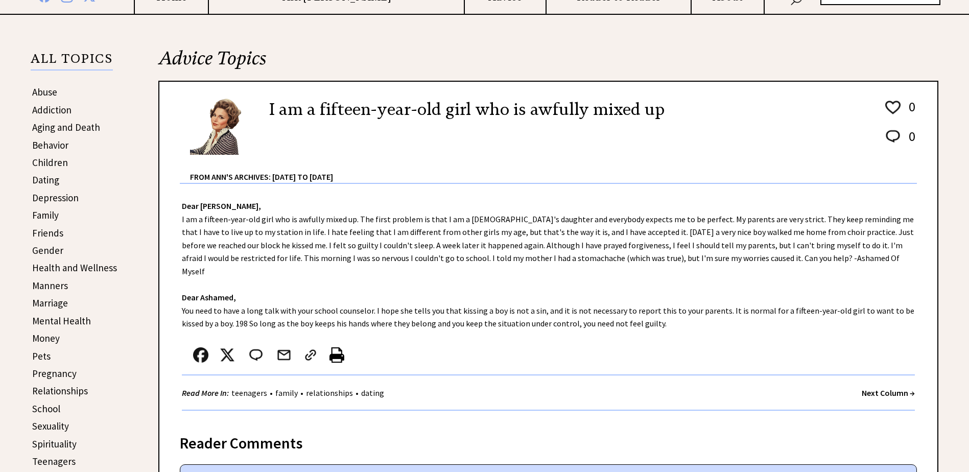
scroll to position [204, 0]
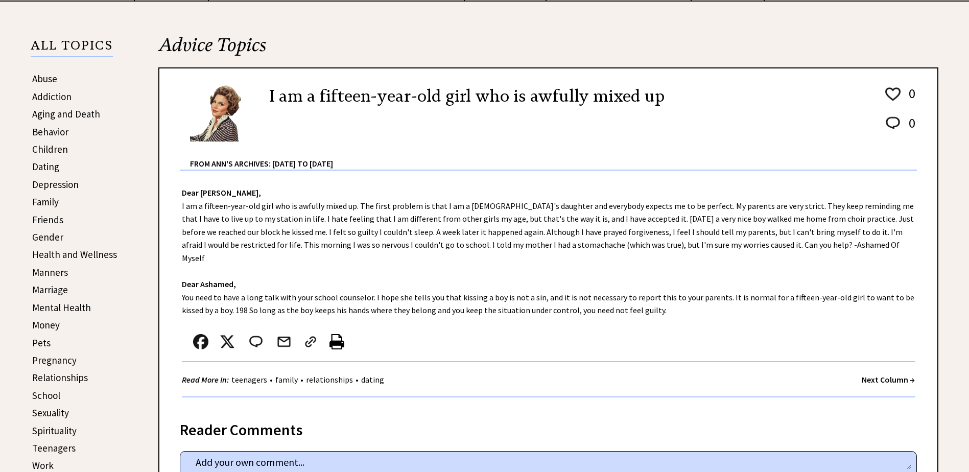
click at [866, 374] on strong "Next Column →" at bounding box center [888, 379] width 53 height 10
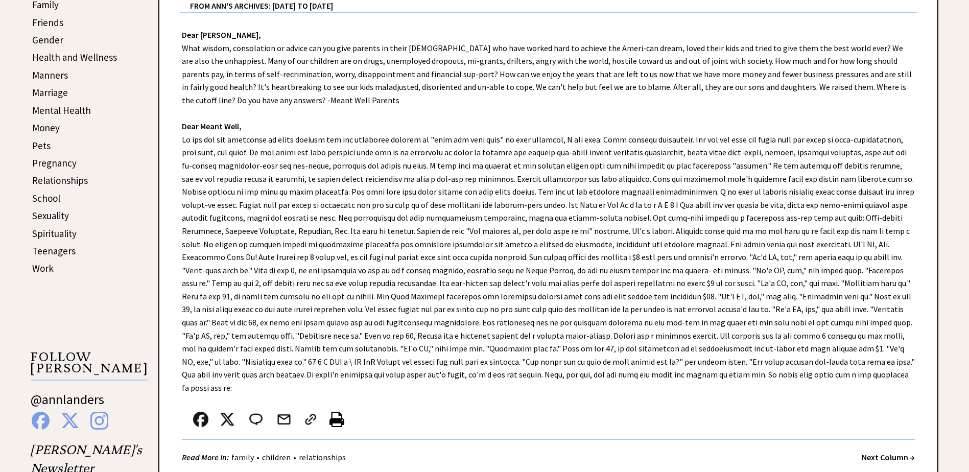
scroll to position [409, 0]
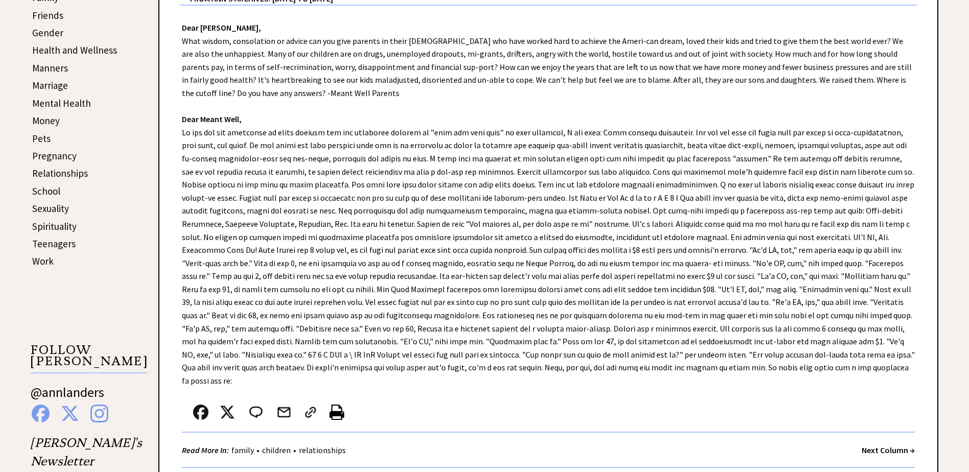
click at [869, 445] on strong "Next Column →" at bounding box center [888, 450] width 53 height 10
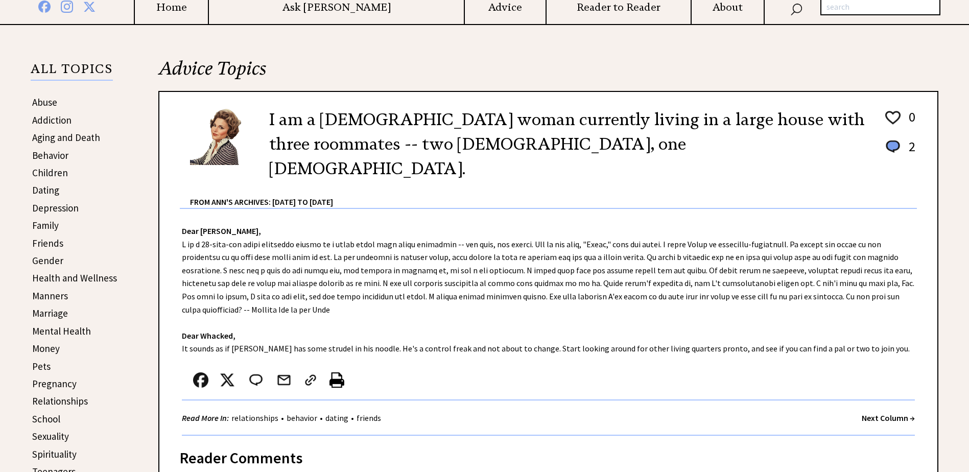
scroll to position [255, 0]
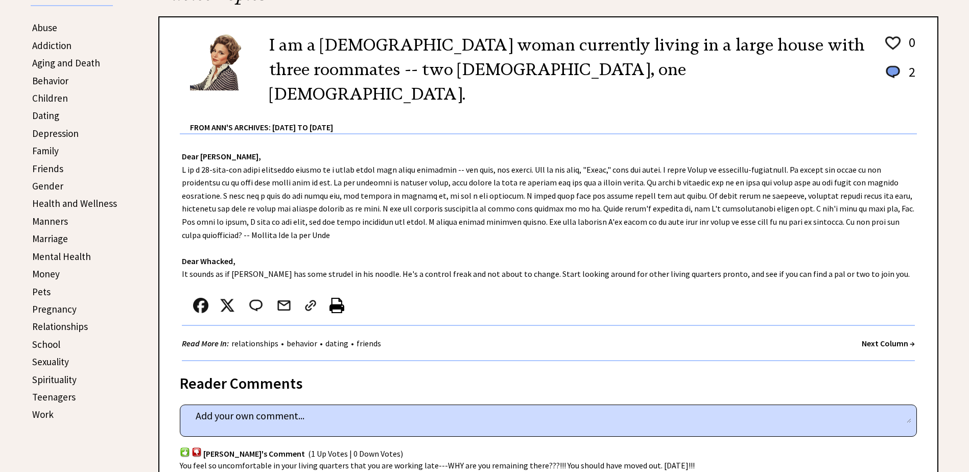
click at [866, 338] on strong "Next Column →" at bounding box center [888, 343] width 53 height 10
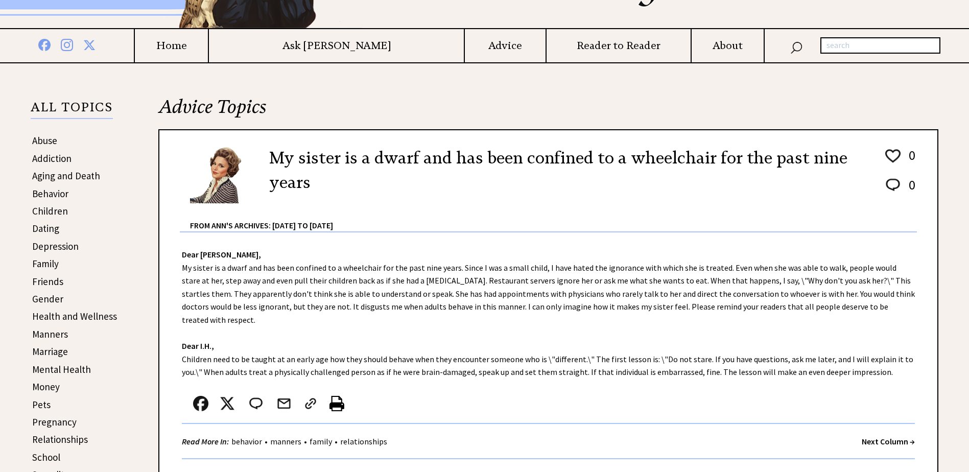
scroll to position [204, 0]
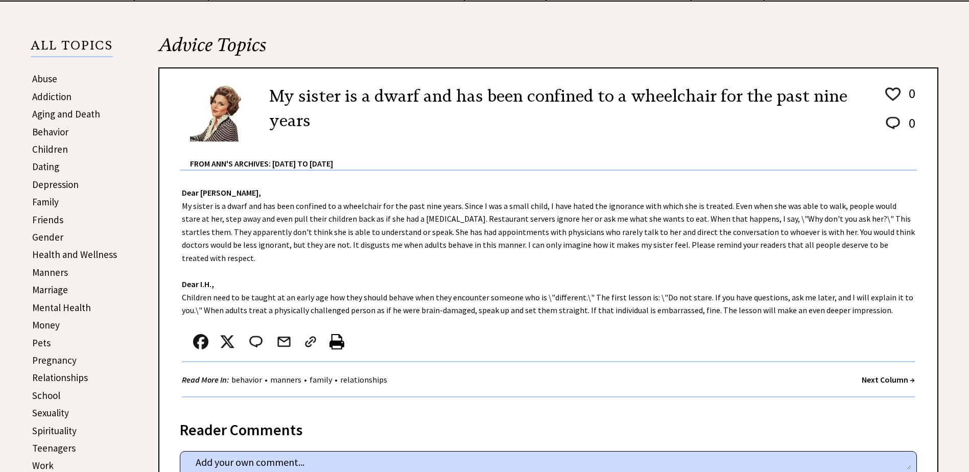
click at [868, 374] on strong "Next Column →" at bounding box center [888, 379] width 53 height 10
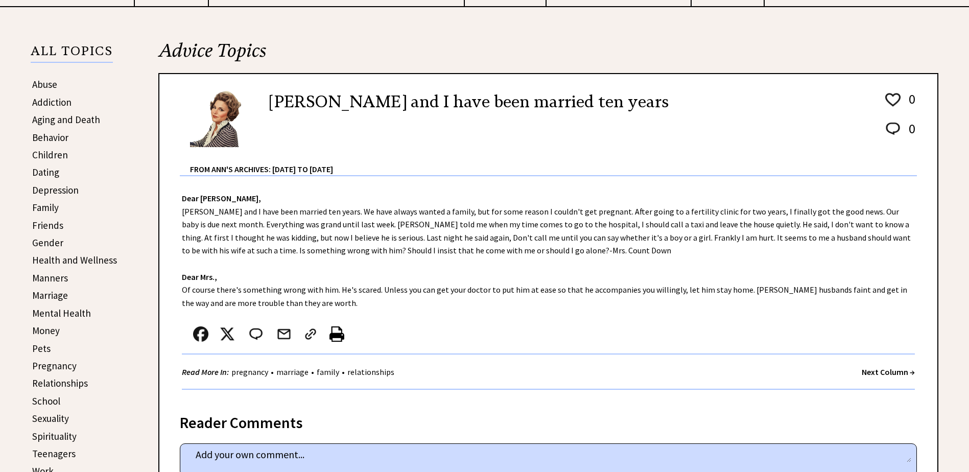
scroll to position [204, 0]
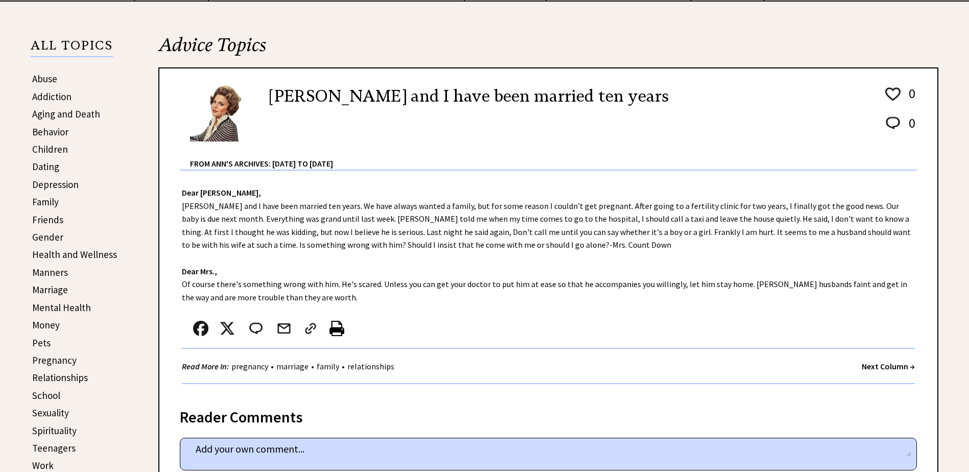
click at [627, 407] on div "Reader Comments" at bounding box center [548, 414] width 737 height 16
click at [870, 365] on strong "Next Column →" at bounding box center [888, 366] width 53 height 10
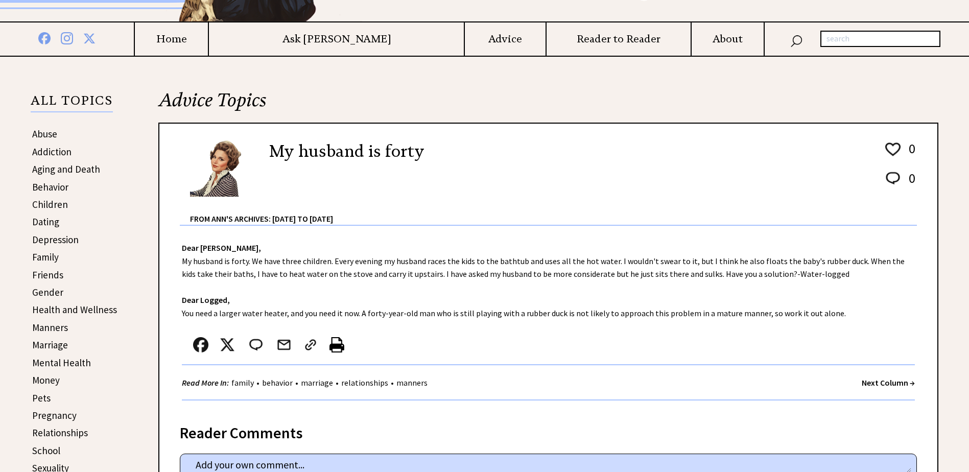
scroll to position [153, 0]
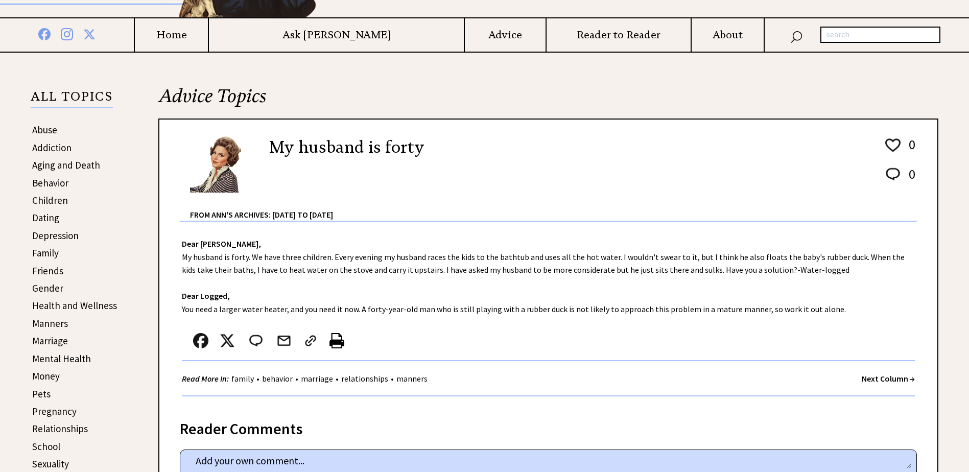
click at [867, 377] on strong "Next Column →" at bounding box center [888, 378] width 53 height 10
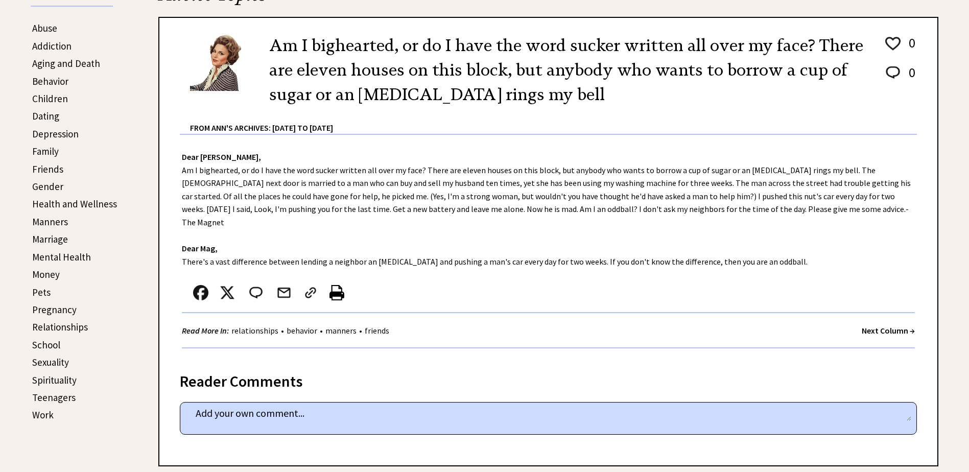
scroll to position [255, 0]
click at [872, 325] on strong "Next Column →" at bounding box center [888, 330] width 53 height 10
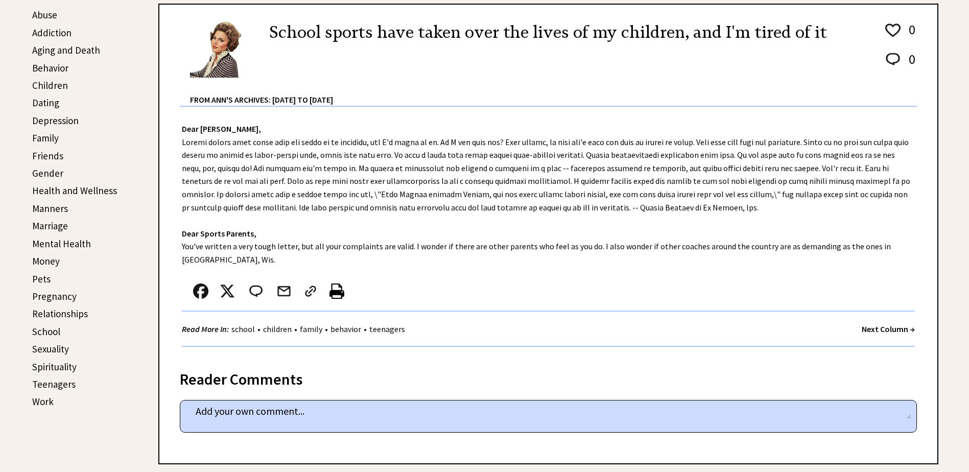
scroll to position [306, 0]
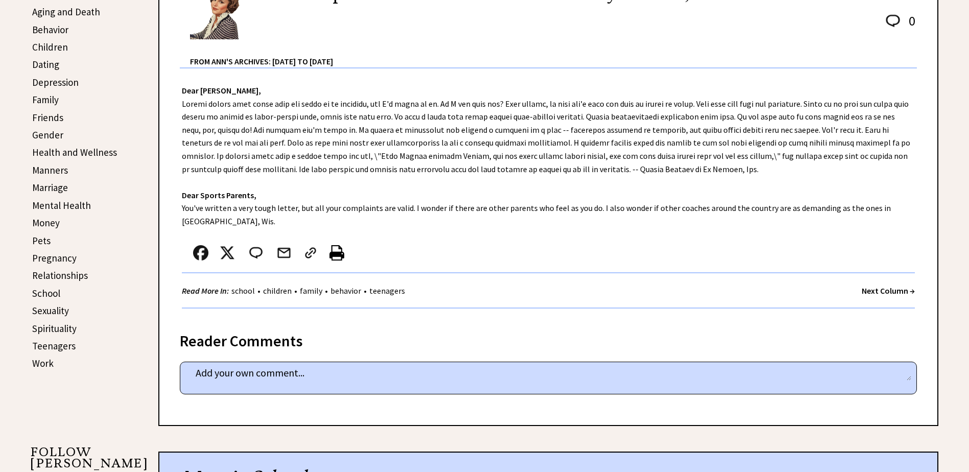
click at [866, 292] on strong "Next Column →" at bounding box center [888, 290] width 53 height 10
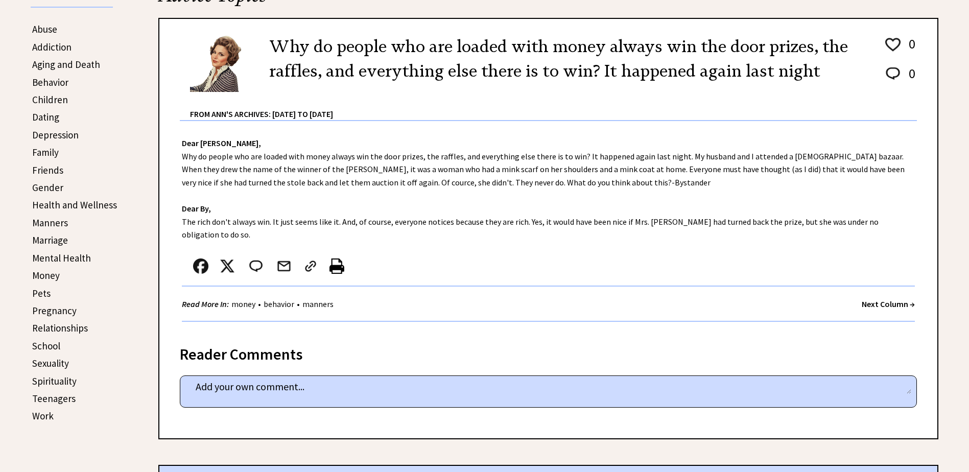
scroll to position [255, 0]
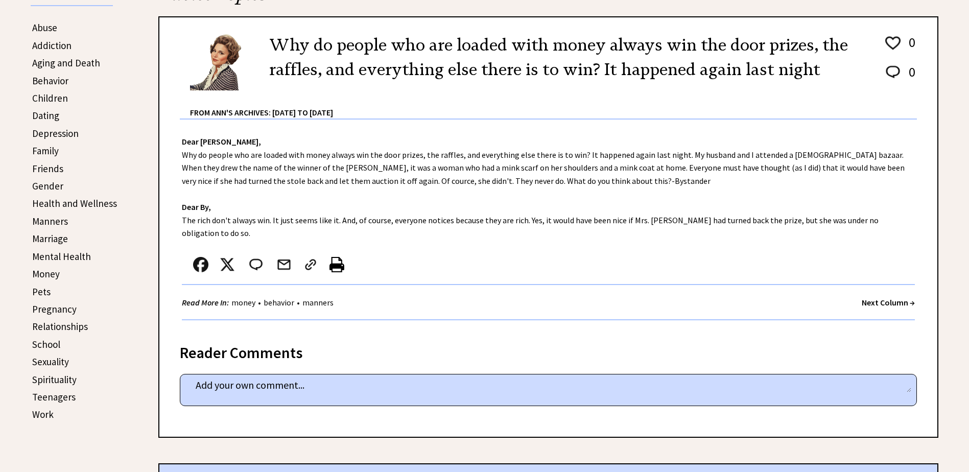
click at [876, 297] on strong "Next Column →" at bounding box center [888, 302] width 53 height 10
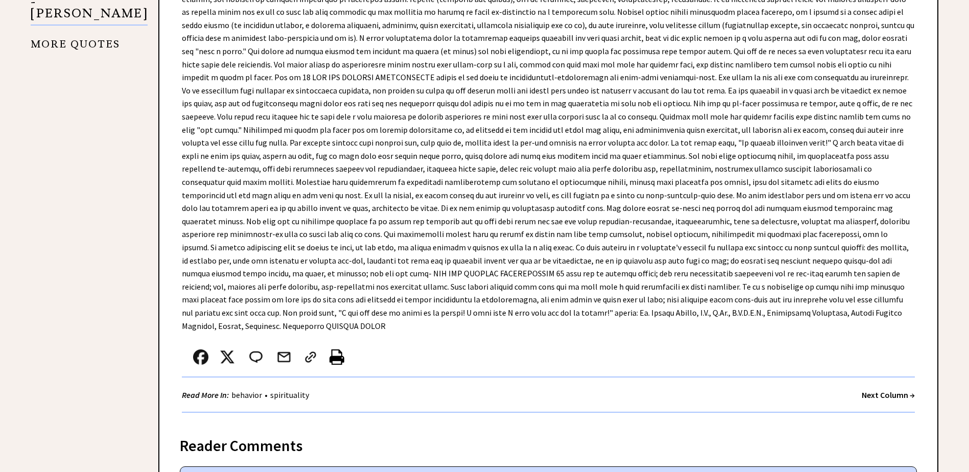
scroll to position [1124, 0]
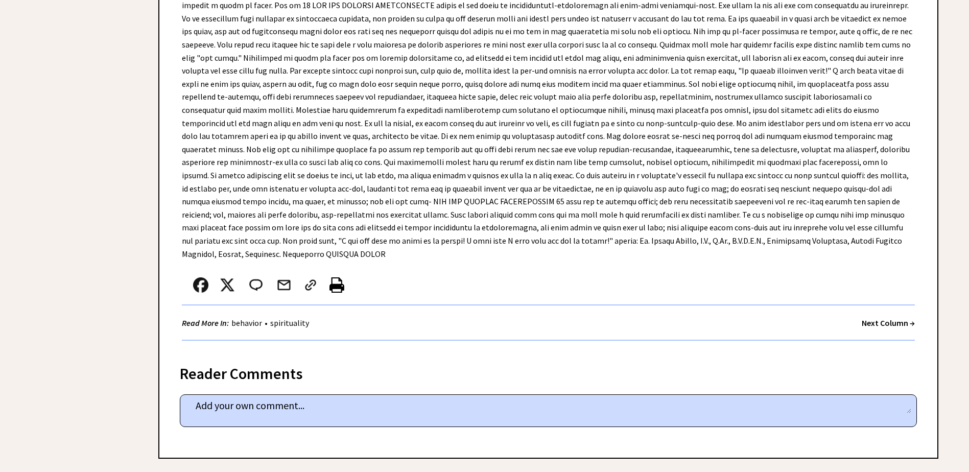
click at [888, 318] on strong "Next Column →" at bounding box center [888, 323] width 53 height 10
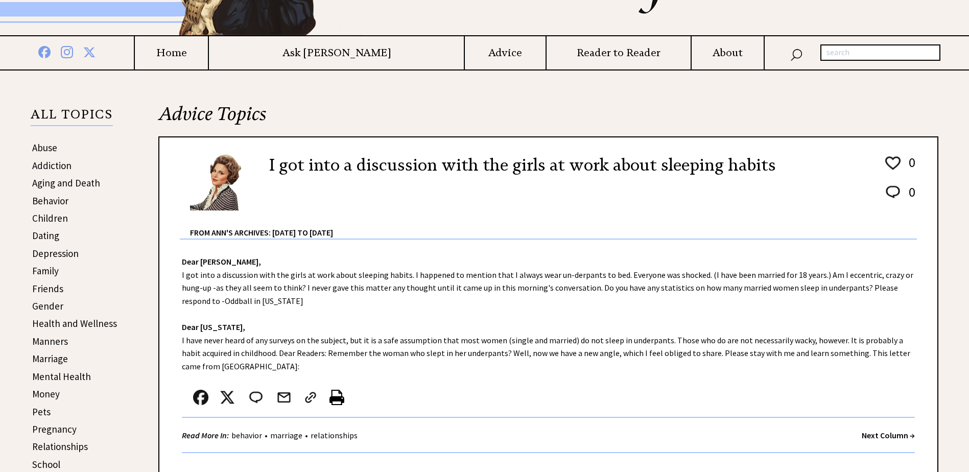
scroll to position [153, 0]
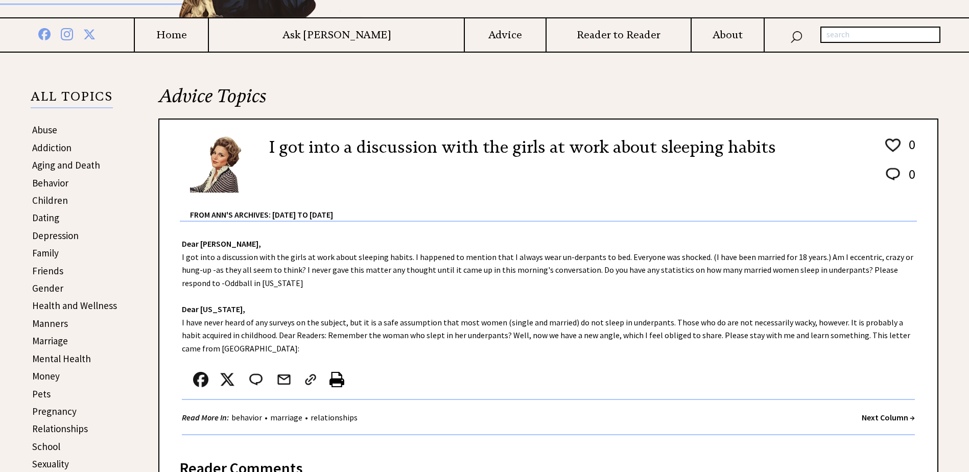
click at [878, 419] on strong "Next Column →" at bounding box center [888, 417] width 53 height 10
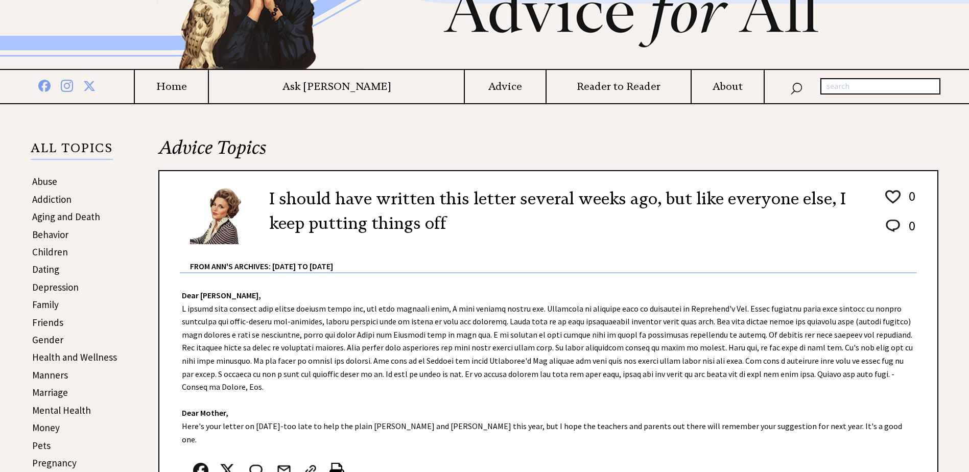
scroll to position [153, 0]
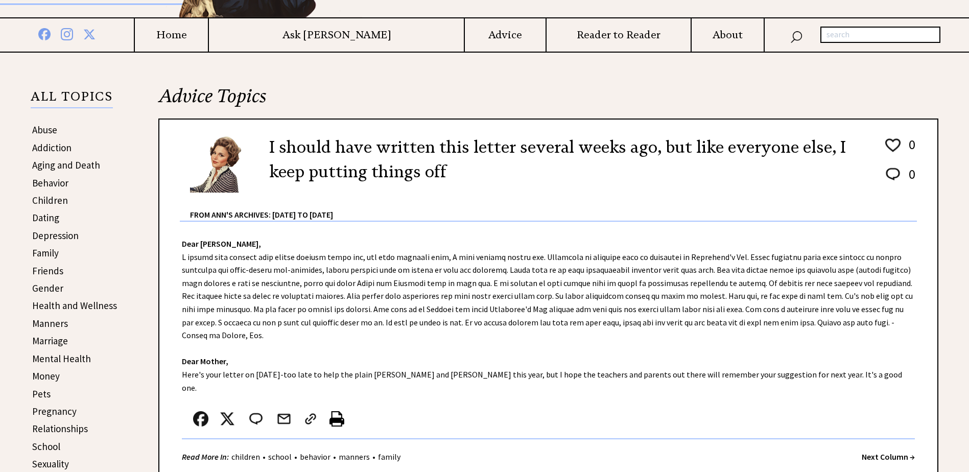
click at [868, 451] on strong "Next Column →" at bounding box center [888, 456] width 53 height 10
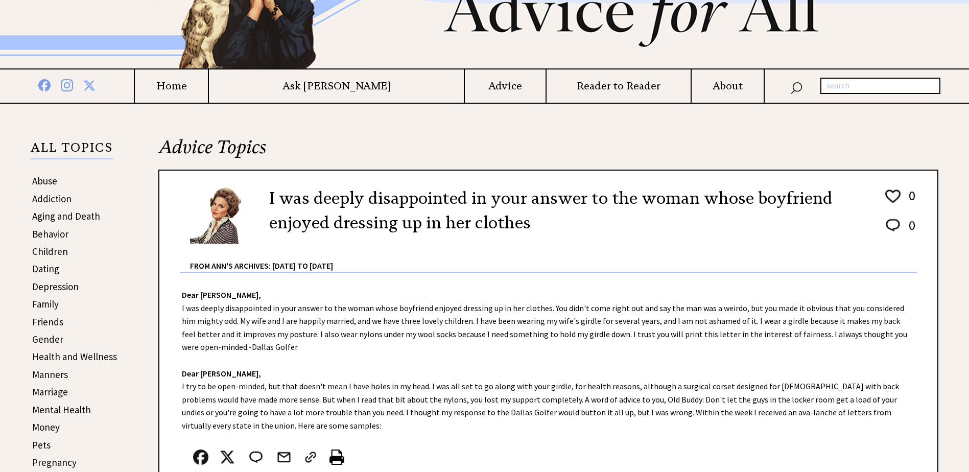
scroll to position [204, 0]
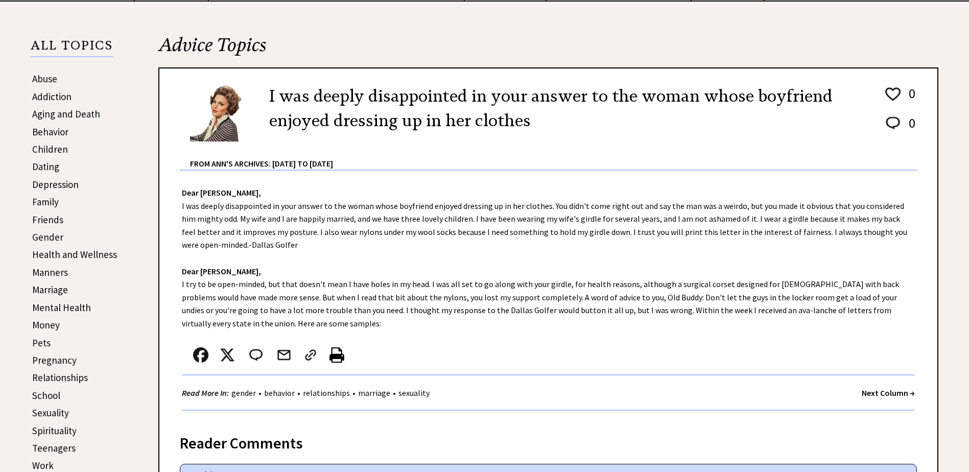
click at [867, 394] on strong "Next Column →" at bounding box center [888, 393] width 53 height 10
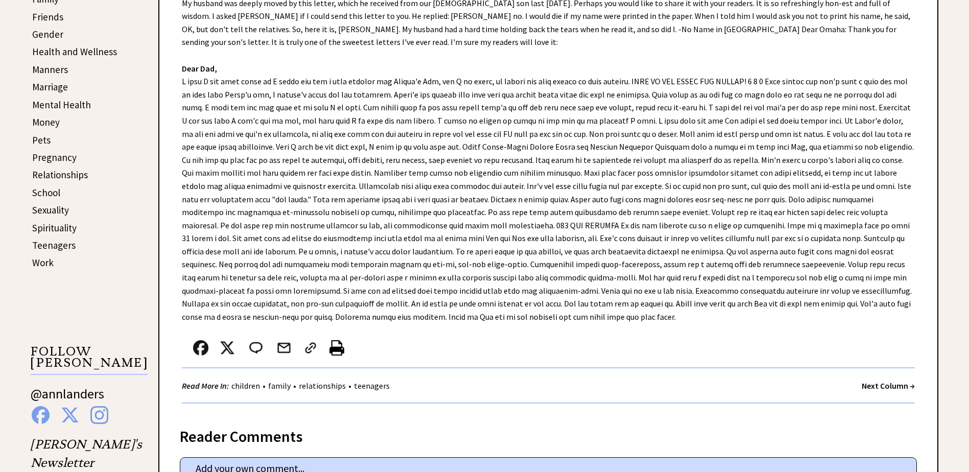
scroll to position [409, 0]
click at [896, 385] on strong "Next Column →" at bounding box center [888, 384] width 53 height 10
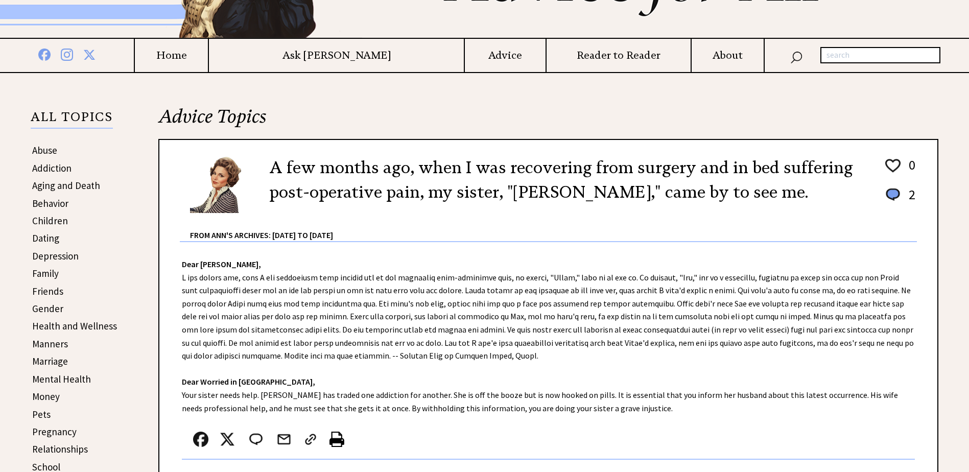
scroll to position [153, 0]
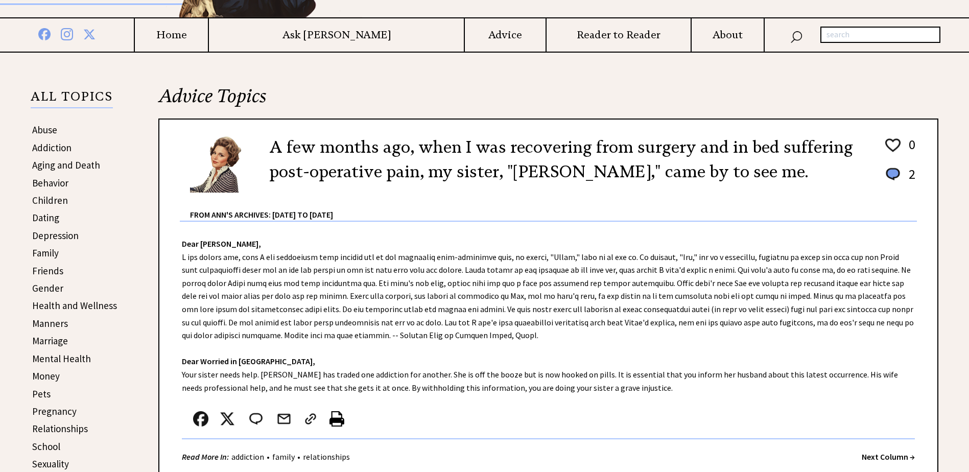
click at [47, 199] on link "Children" at bounding box center [50, 200] width 36 height 12
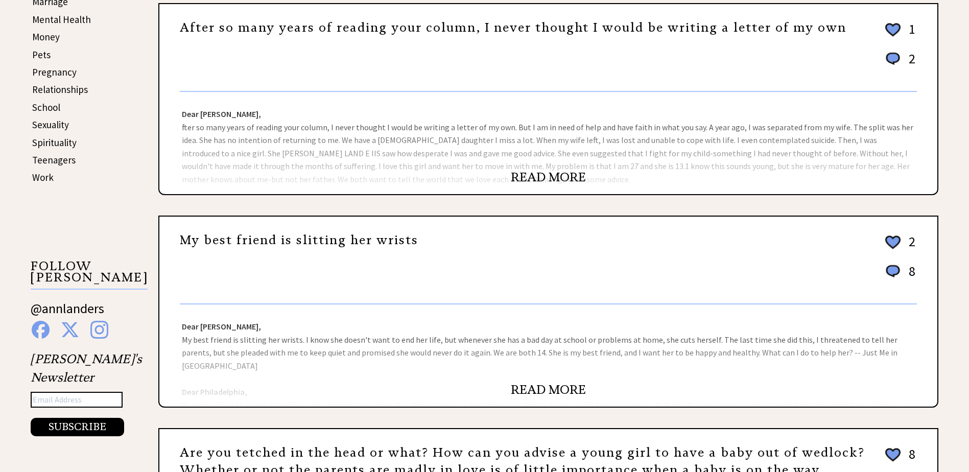
scroll to position [511, 0]
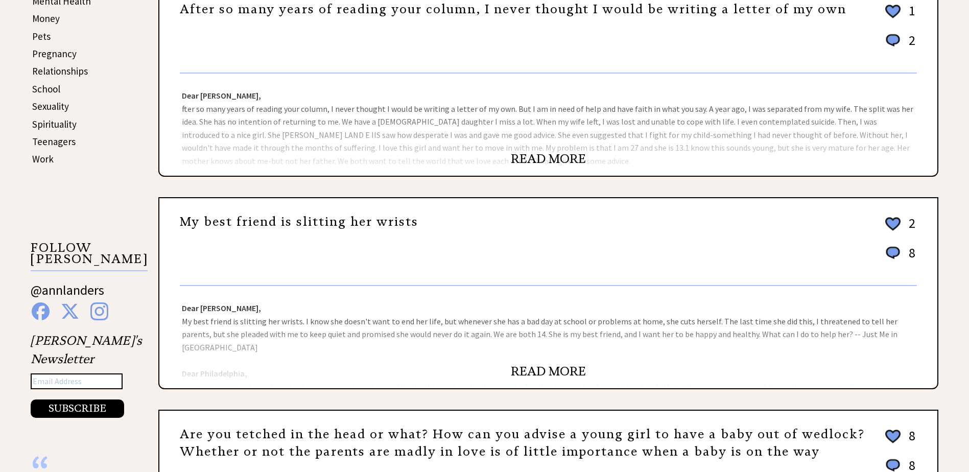
click at [57, 139] on link "Teenagers" at bounding box center [53, 141] width 43 height 12
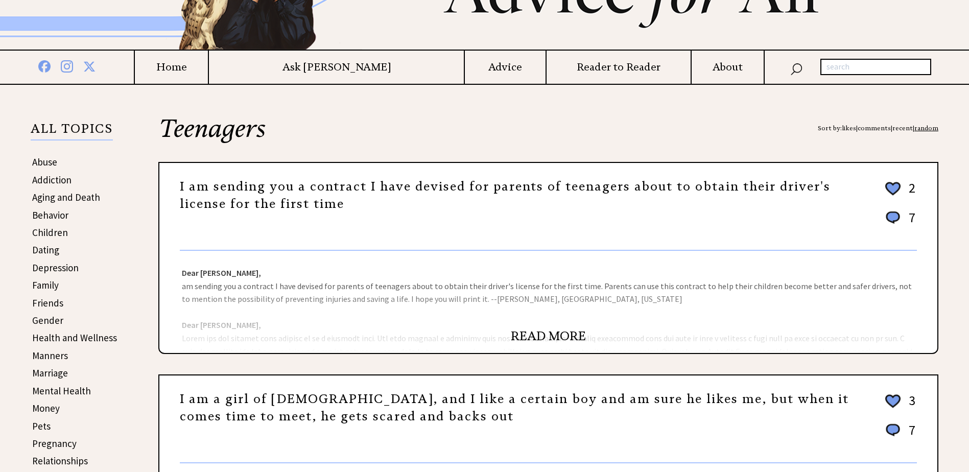
scroll to position [153, 0]
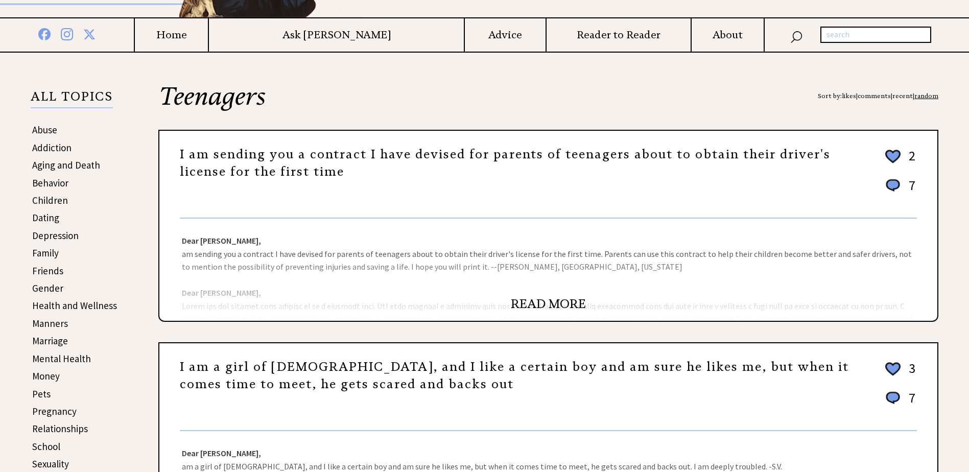
click at [539, 301] on link "READ MORE" at bounding box center [548, 303] width 75 height 15
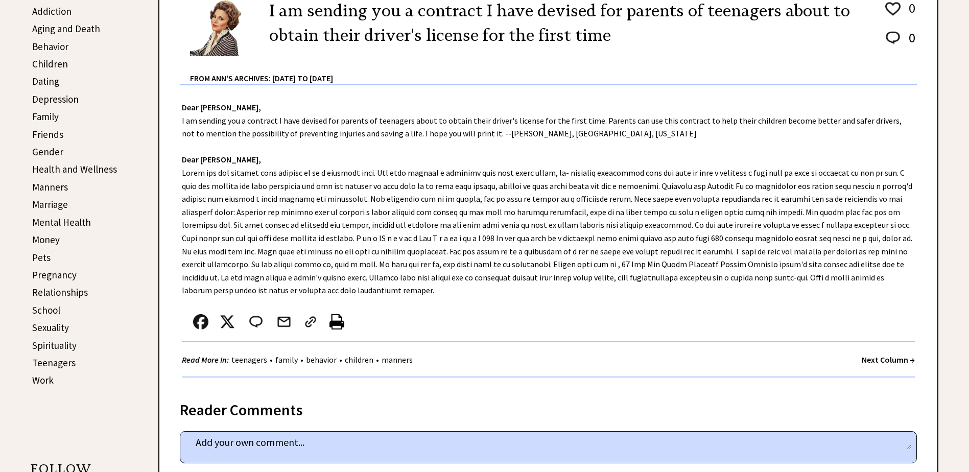
scroll to position [255, 0]
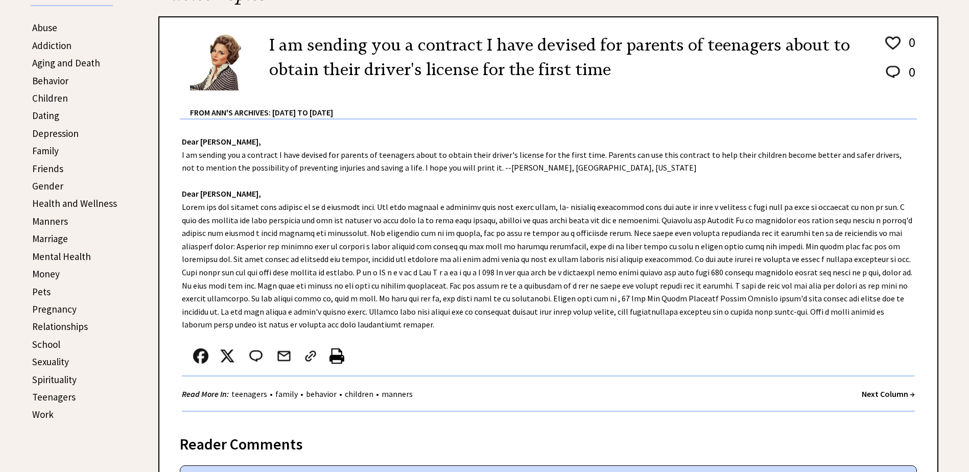
click at [876, 389] on strong "Next Column →" at bounding box center [888, 394] width 53 height 10
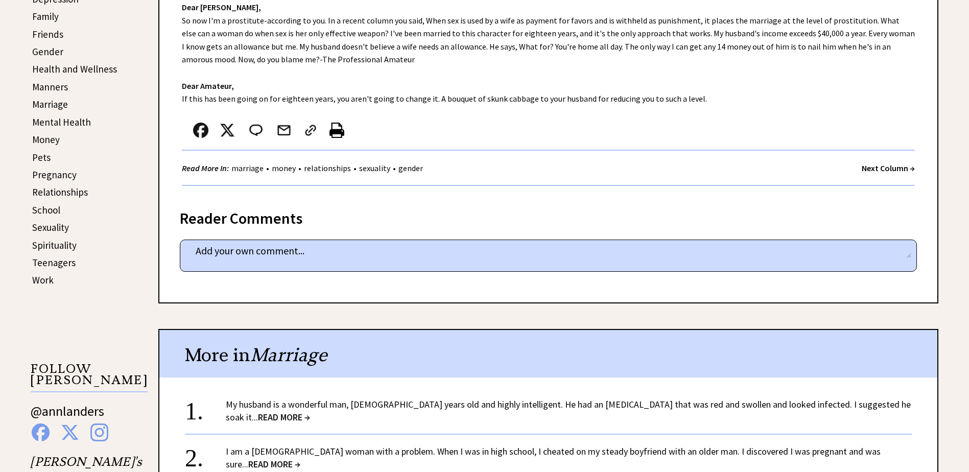
scroll to position [409, 0]
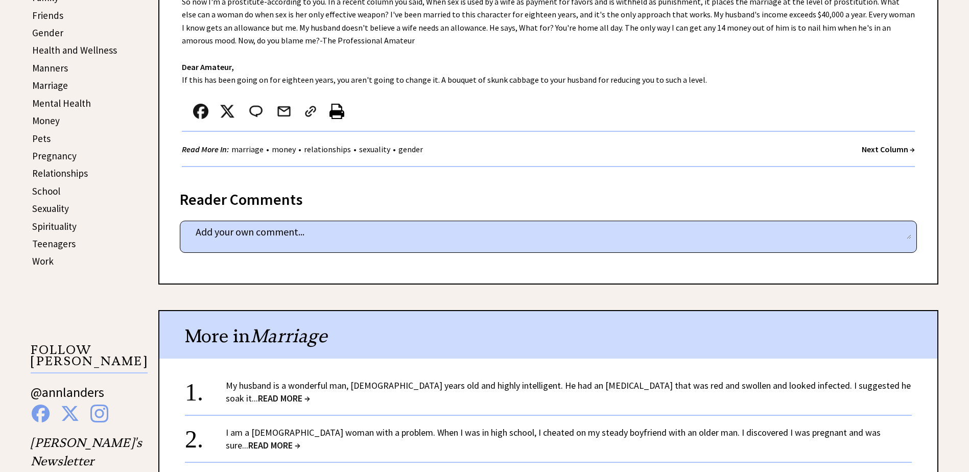
click at [881, 150] on strong "Next Column →" at bounding box center [888, 149] width 53 height 10
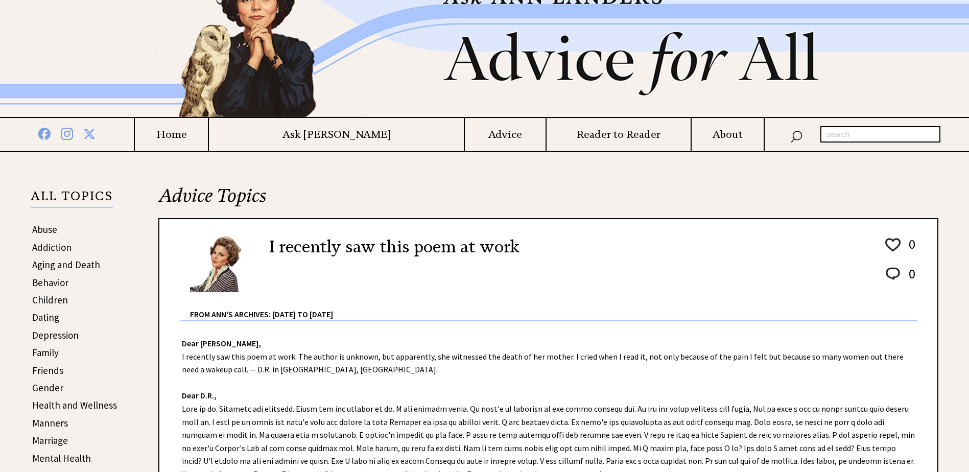
scroll to position [102, 0]
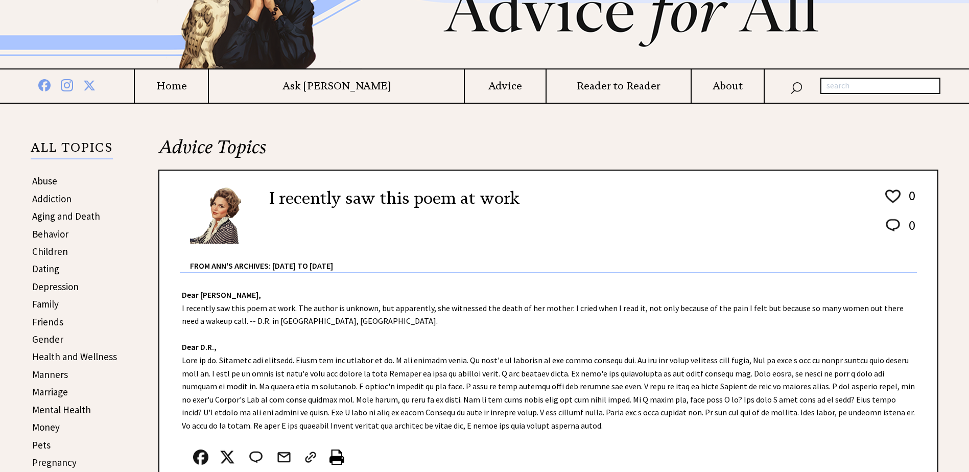
click at [48, 319] on link "Friends" at bounding box center [47, 322] width 31 height 12
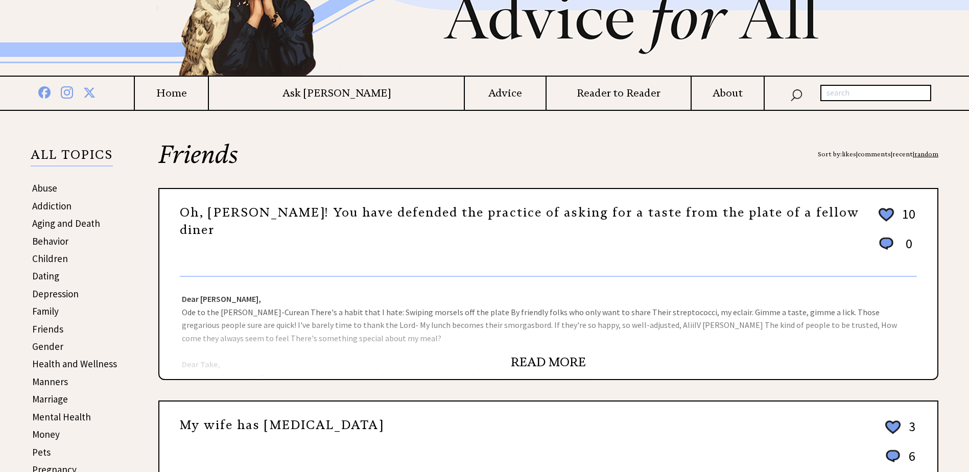
scroll to position [102, 0]
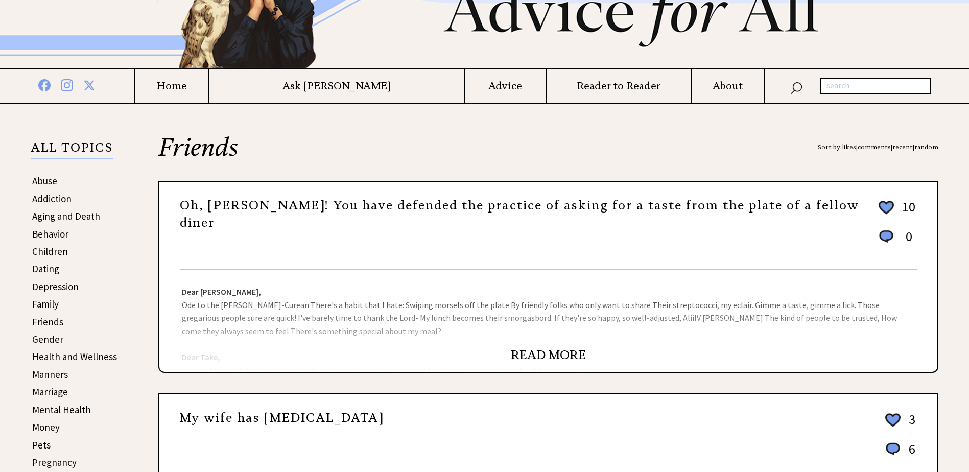
click at [535, 353] on link "READ MORE" at bounding box center [548, 354] width 75 height 15
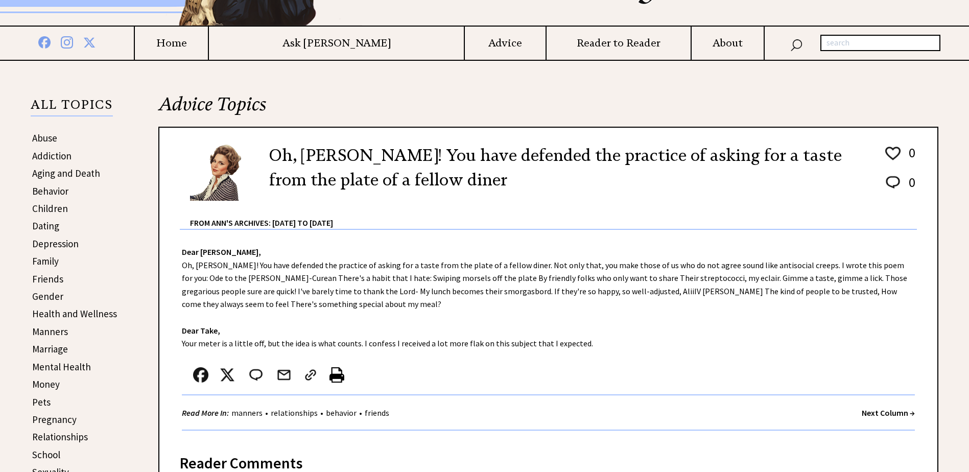
scroll to position [153, 0]
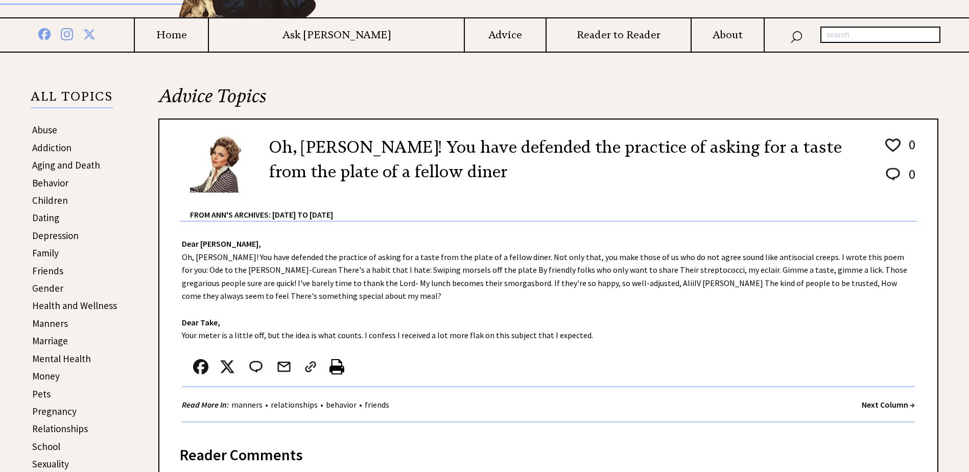
click at [869, 405] on strong "Next Column →" at bounding box center [888, 404] width 53 height 10
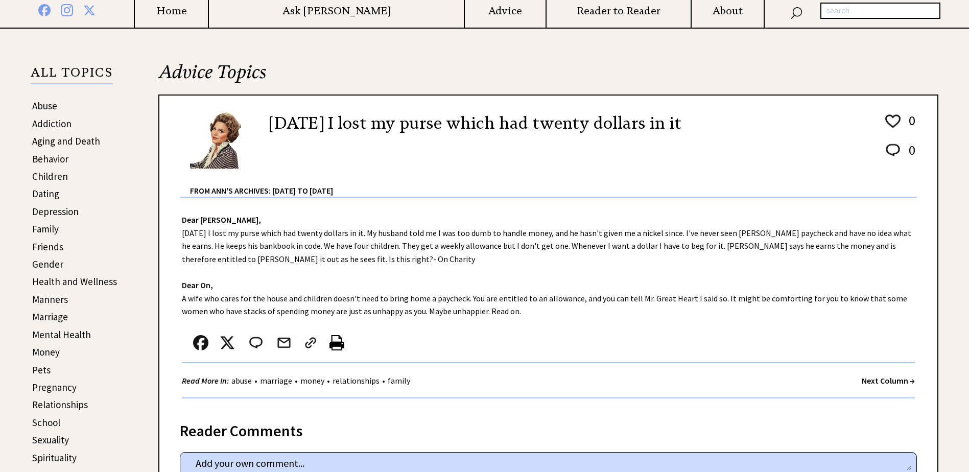
scroll to position [204, 0]
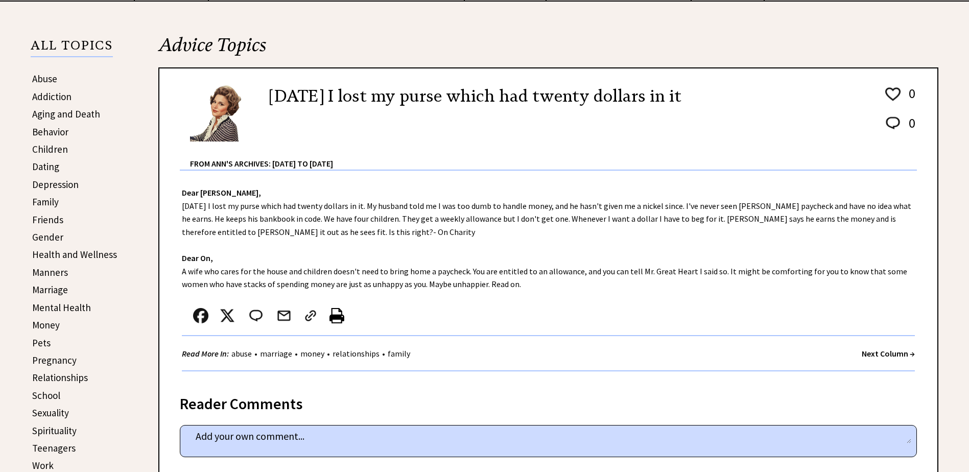
click at [874, 352] on strong "Next Column →" at bounding box center [888, 353] width 53 height 10
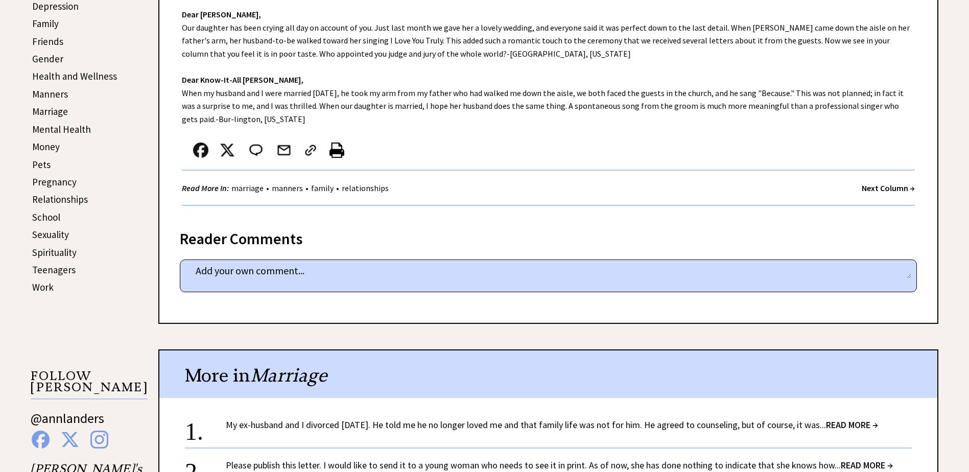
scroll to position [306, 0]
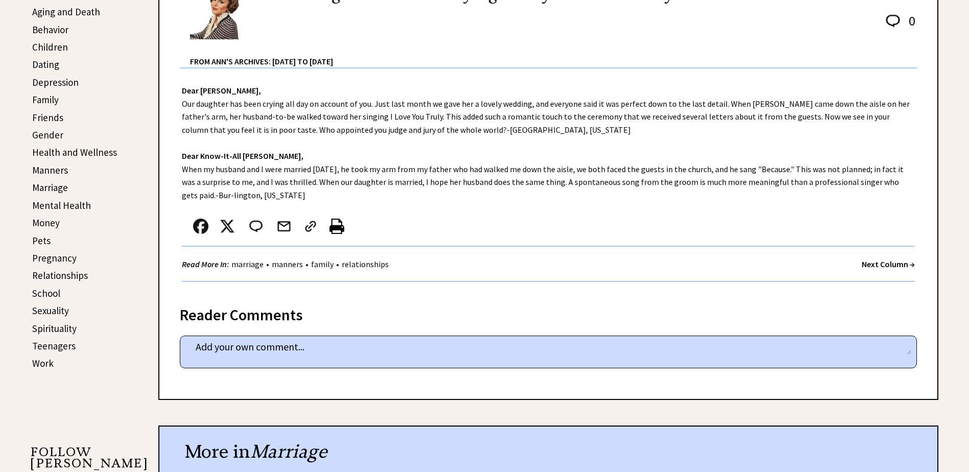
click at [865, 263] on strong "Next Column →" at bounding box center [888, 264] width 53 height 10
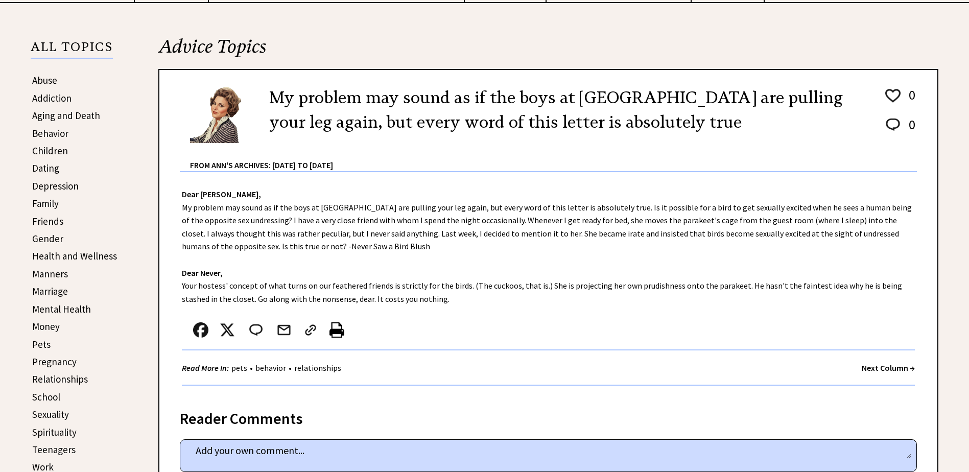
scroll to position [204, 0]
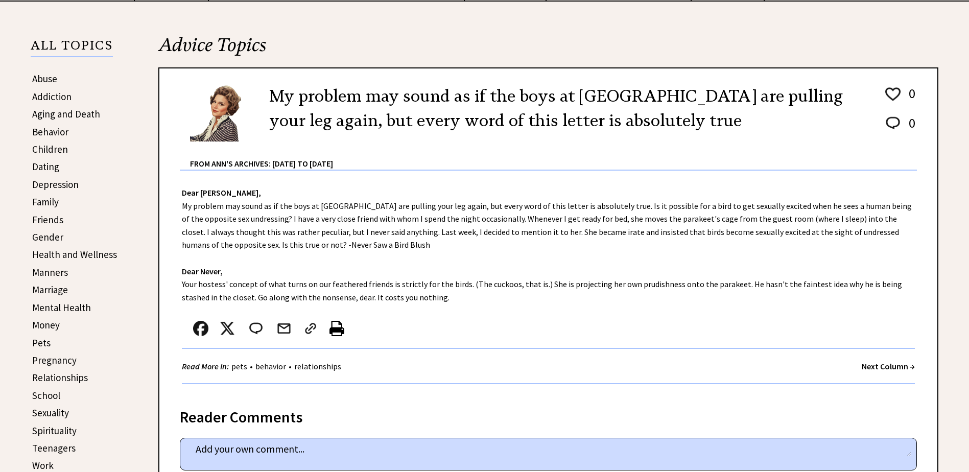
click at [875, 367] on strong "Next Column →" at bounding box center [888, 366] width 53 height 10
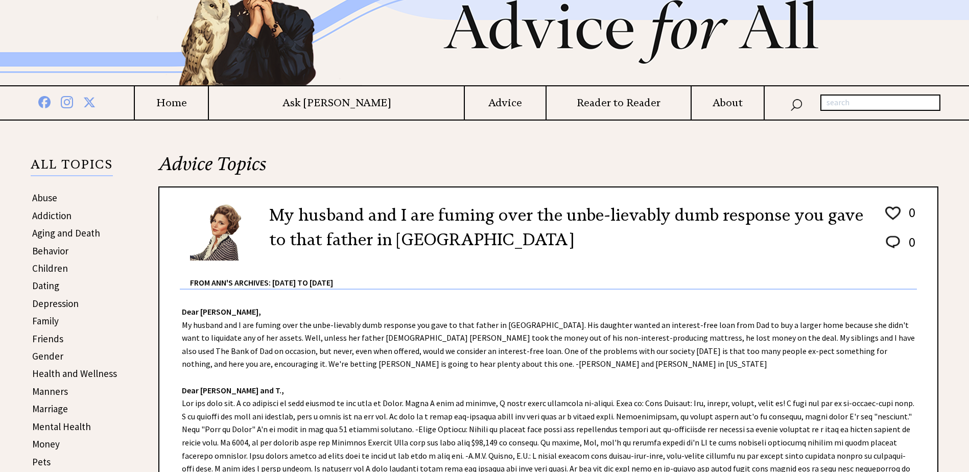
scroll to position [102, 0]
